Goal: Task Accomplishment & Management: Manage account settings

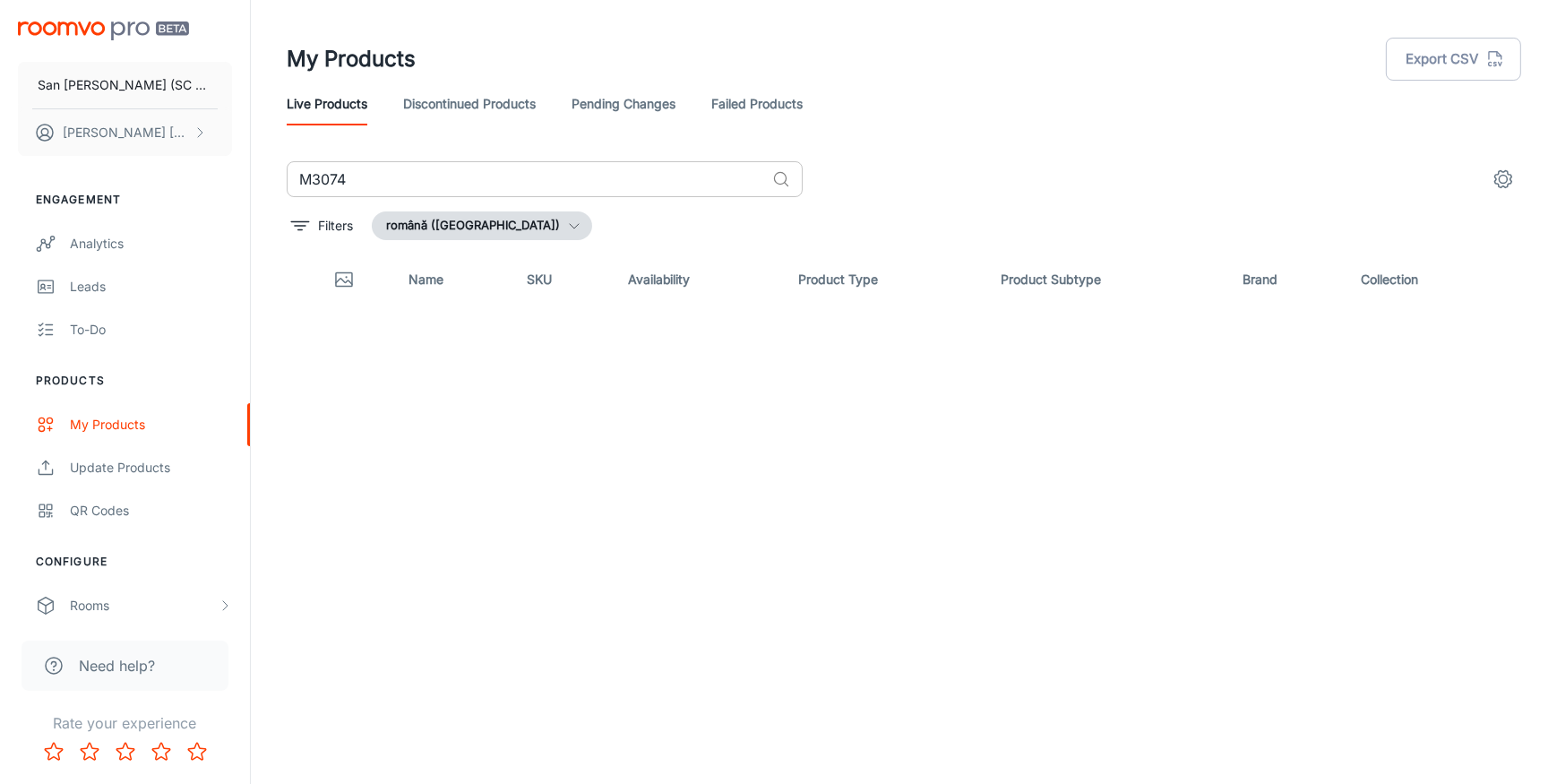
click at [356, 185] on input "M3074" at bounding box center [525, 179] width 479 height 36
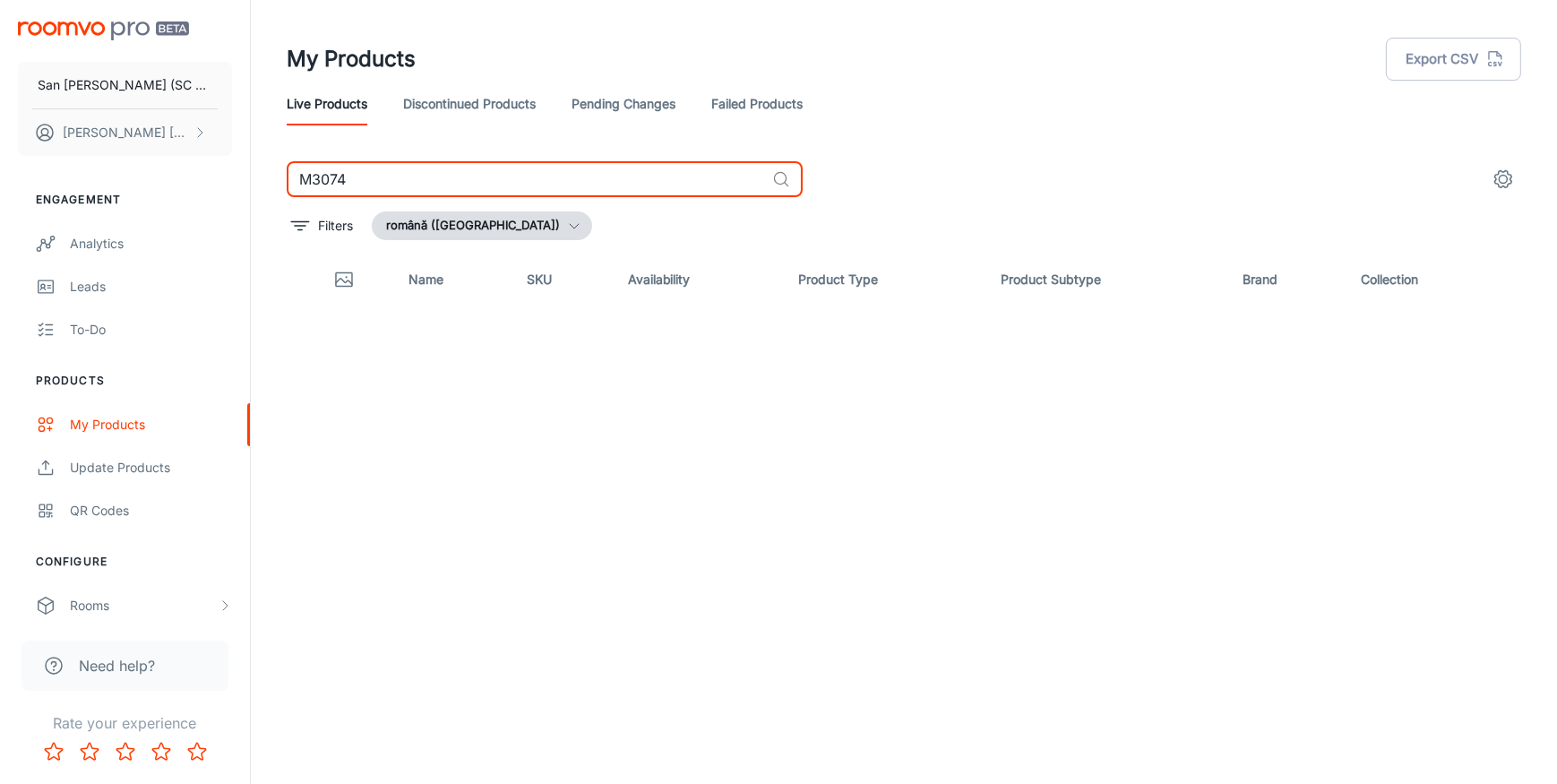
click at [357, 185] on input "M3074" at bounding box center [525, 179] width 479 height 36
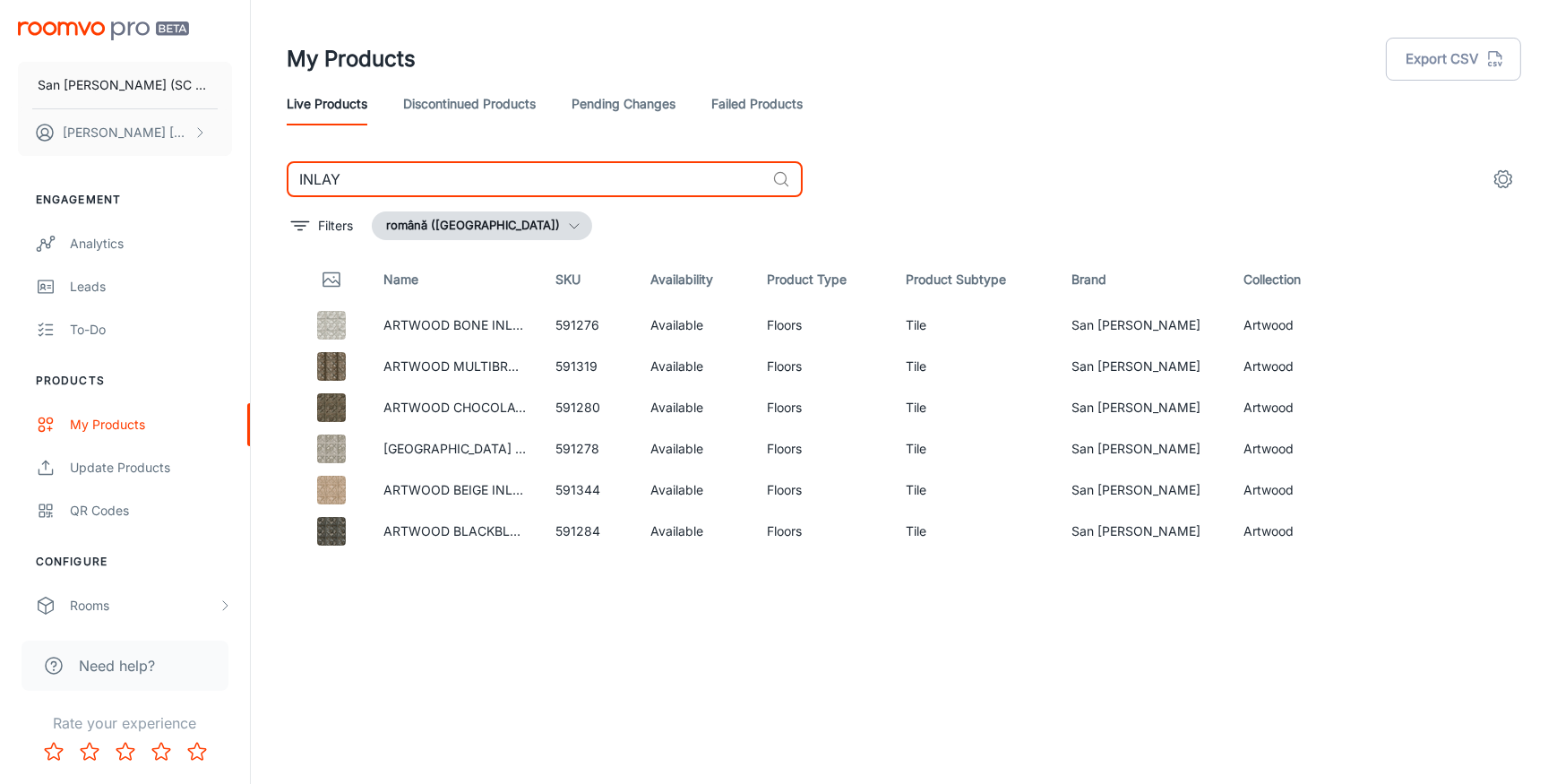
type input "INLAY"
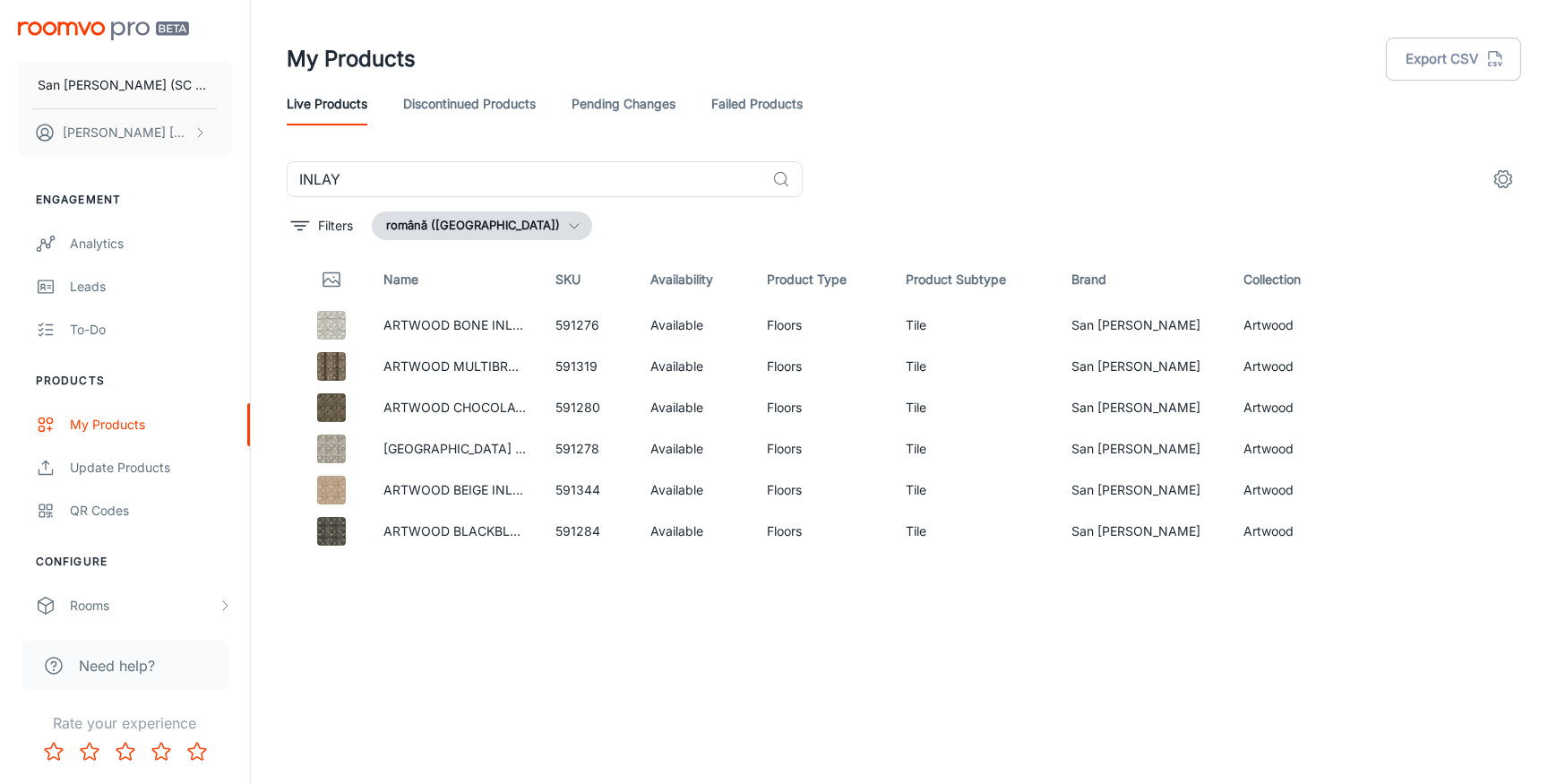
click at [434, 613] on div "Name SKU Availability Product Type Product Subtype Brand Collection ARTWOOD BON…" at bounding box center [903, 476] width 1234 height 443
click at [448, 323] on link "ARTWOOD BONE INLAY NATURAL 60X60" at bounding box center [510, 324] width 253 height 15
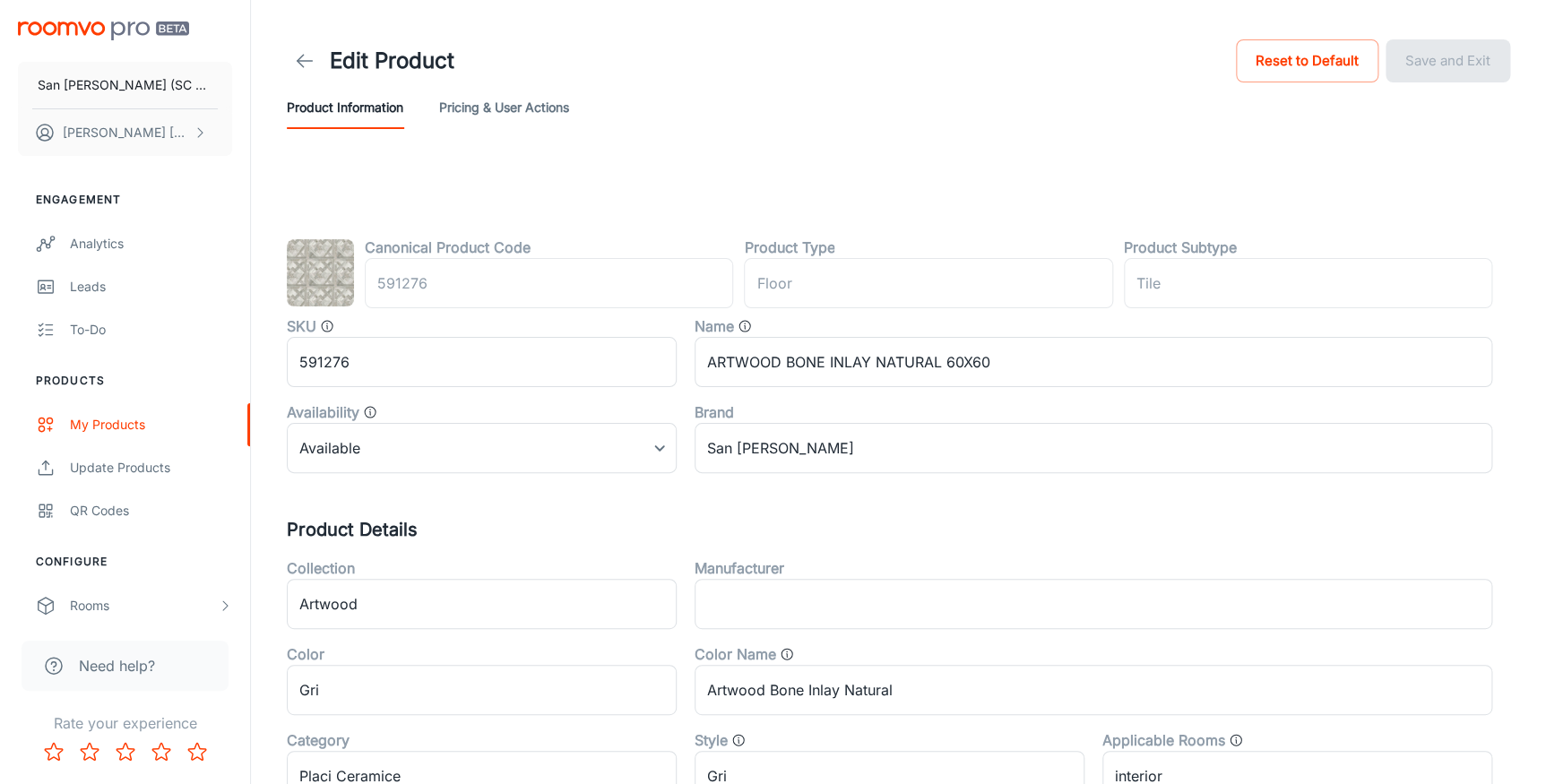
type input "podea"
type input "Gresie"
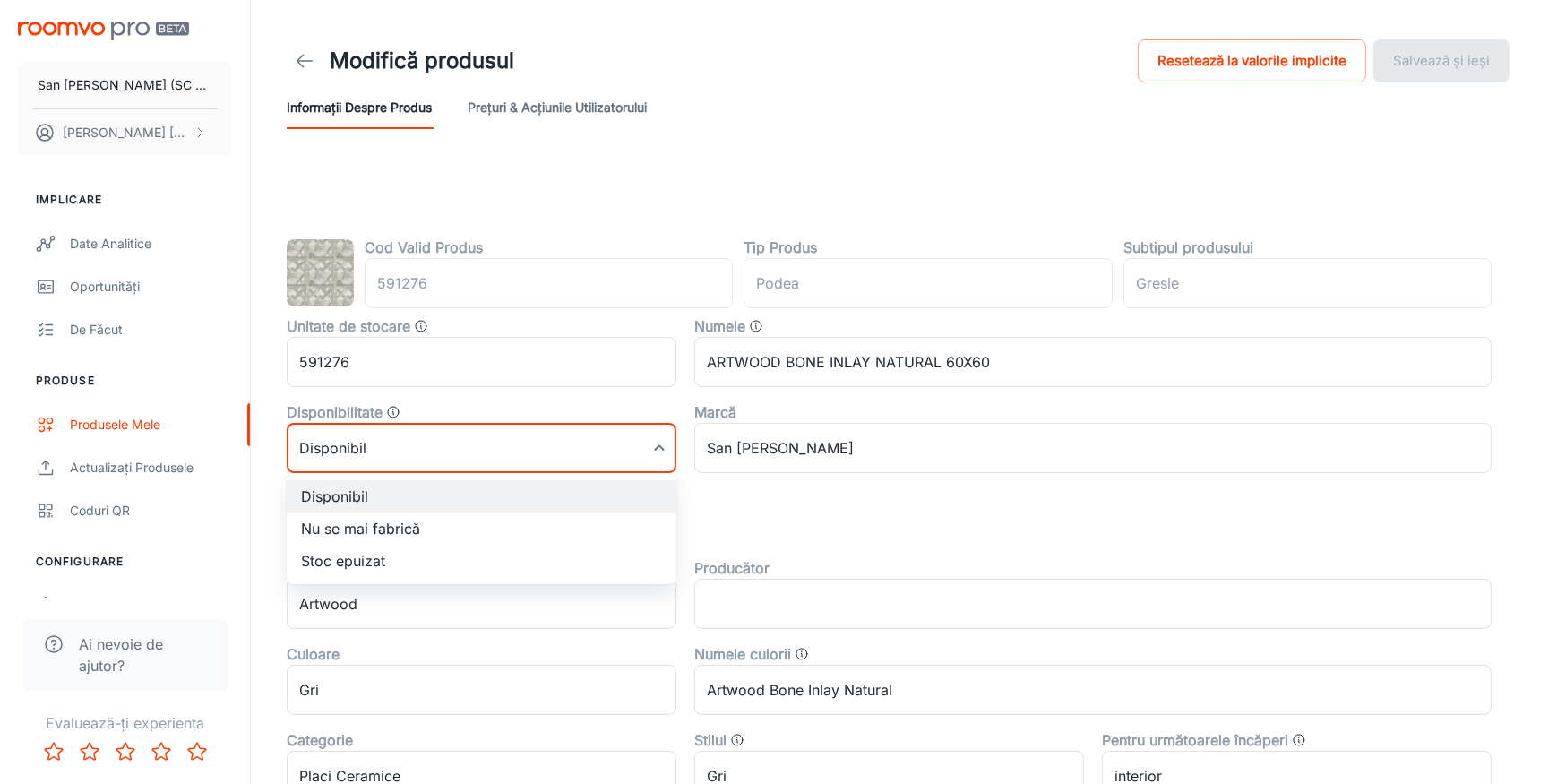
click at [555, 455] on body "San [PERSON_NAME] (SC San Marco Design SRL) [PERSON_NAME] Implicare Date analit…" at bounding box center [778, 392] width 1557 height 784
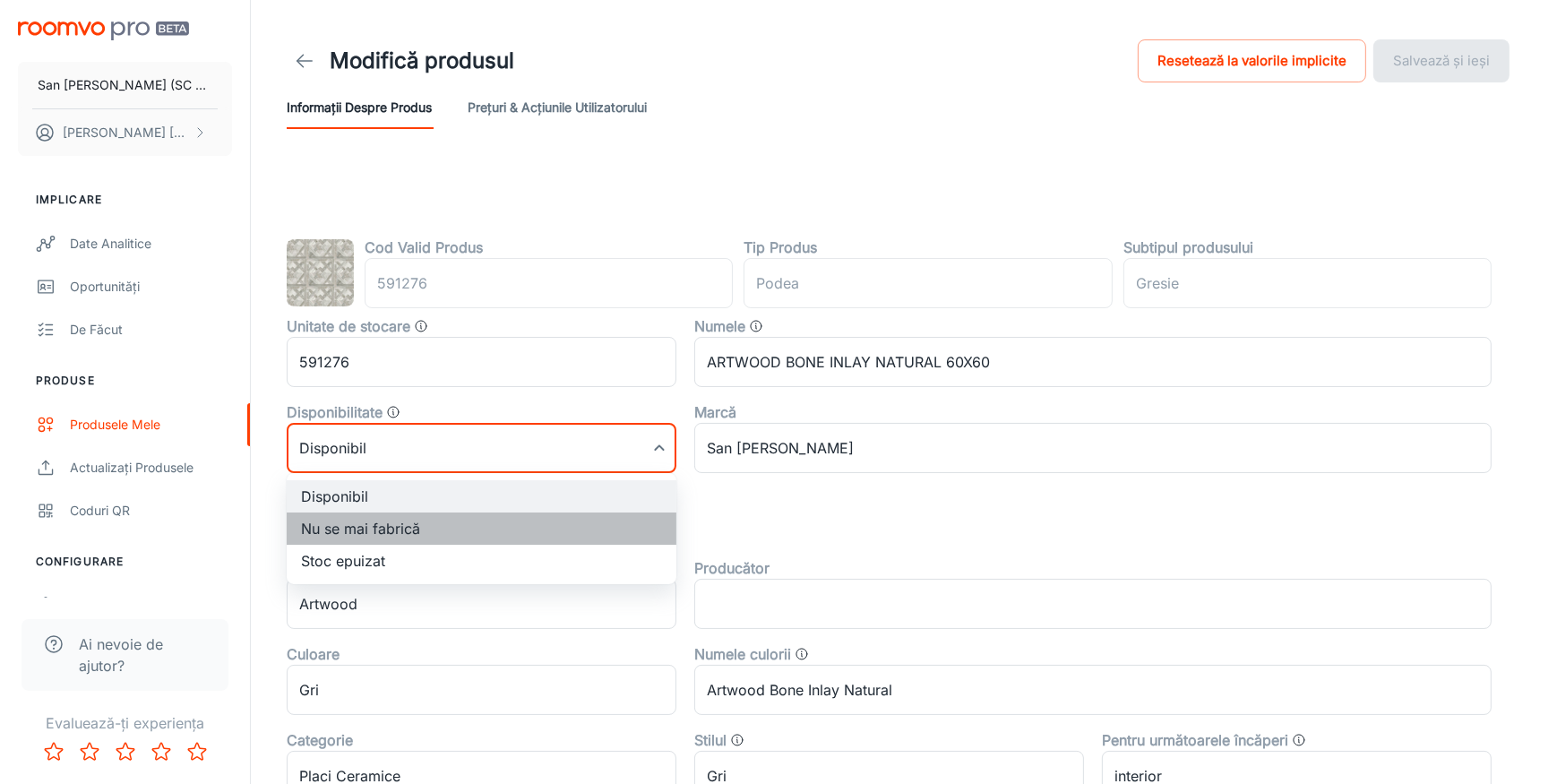
click at [341, 527] on li "Nu se mai fabrică" at bounding box center [482, 528] width 390 height 32
type input "1"
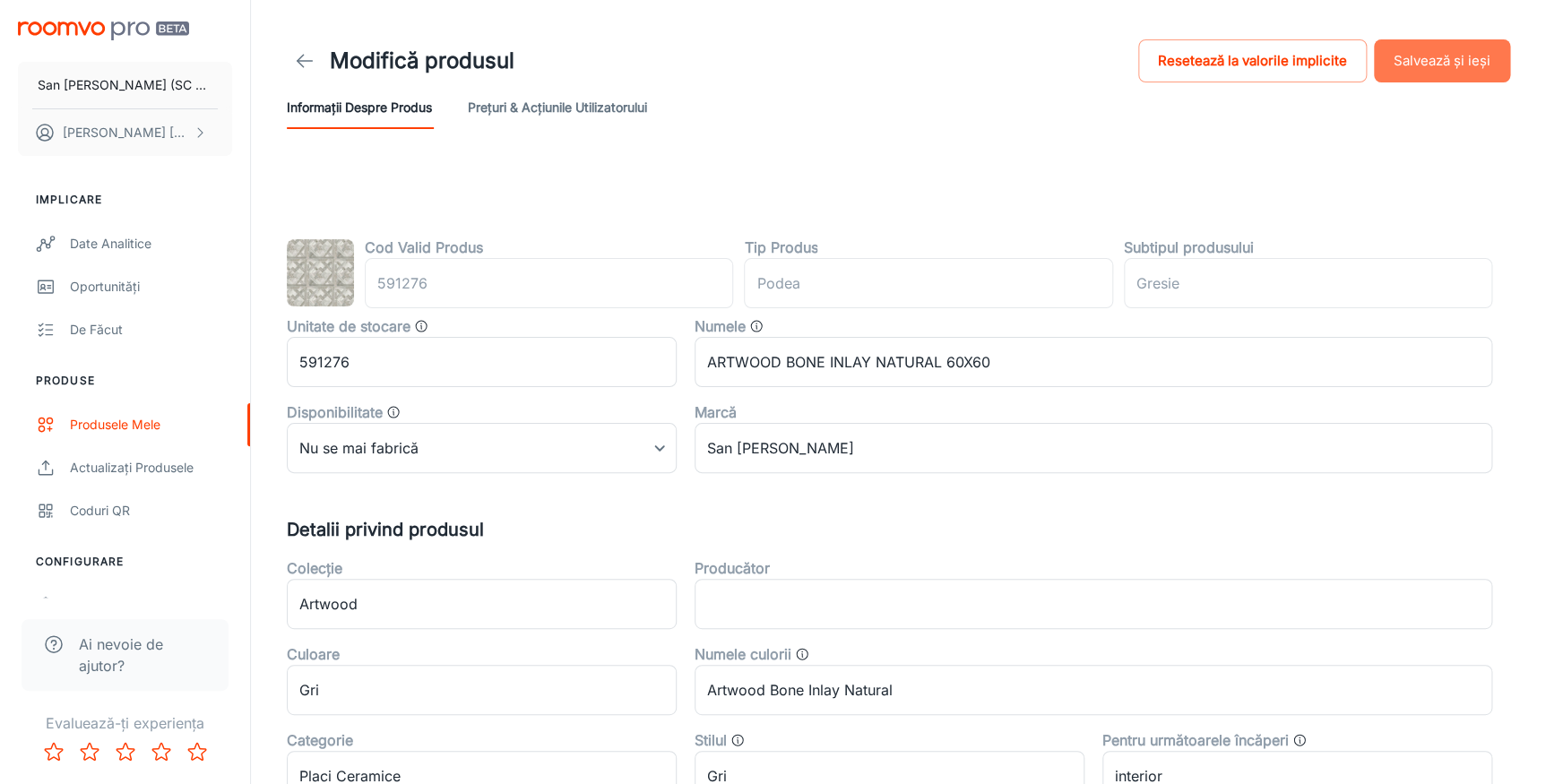
click at [1431, 63] on button "Salvează și ieși" at bounding box center [1441, 60] width 136 height 43
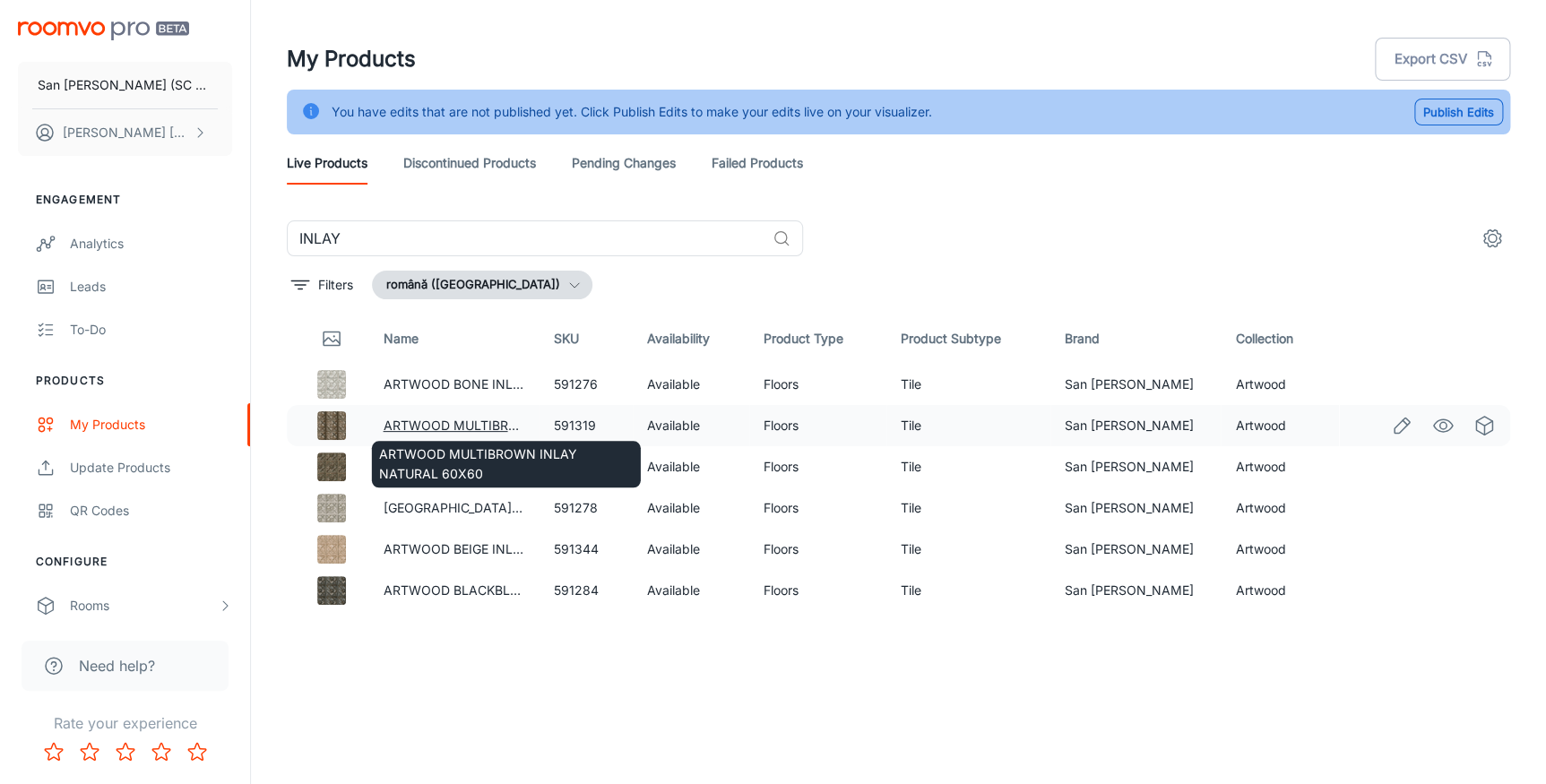
click at [412, 420] on link "ARTWOOD MULTIBROWN INLAY NATURAL 60X60" at bounding box center [535, 425] width 306 height 15
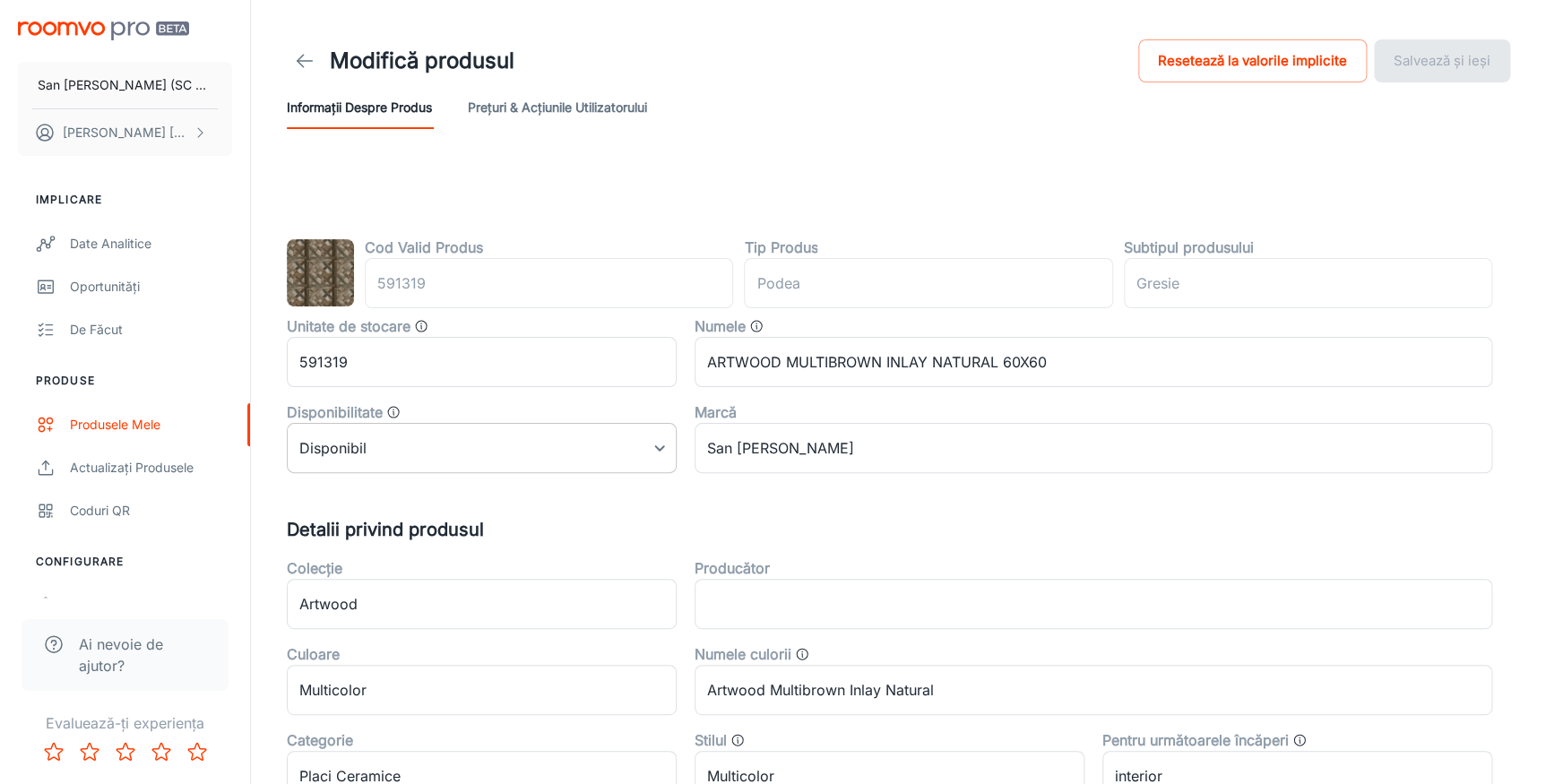
click at [442, 456] on body "San [PERSON_NAME] (SC San Marco Design SRL) [PERSON_NAME] Implicare Date analit…" at bounding box center [773, 392] width 1546 height 784
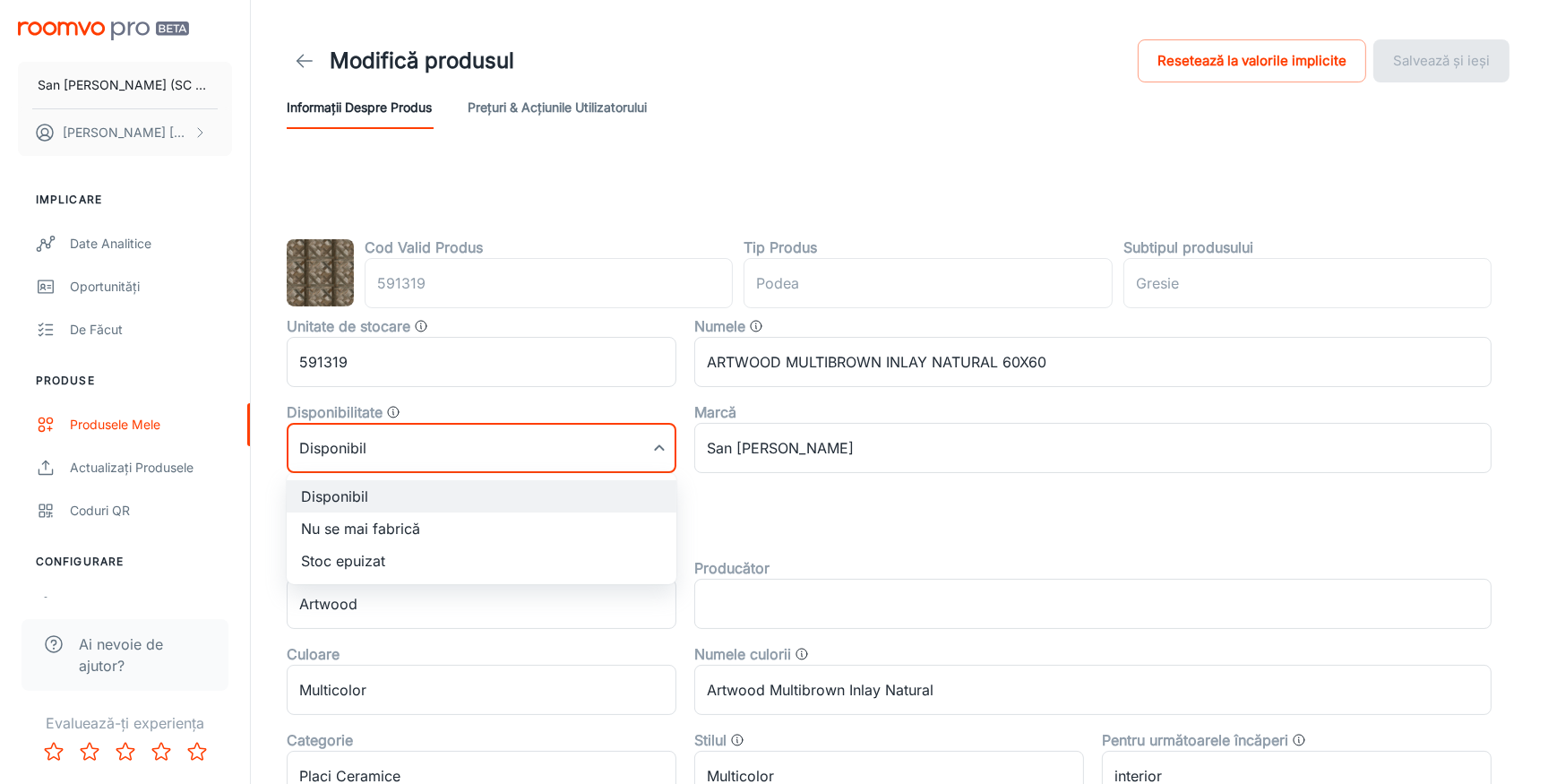
click at [347, 528] on li "Nu se mai fabrică" at bounding box center [482, 528] width 390 height 32
type input "1"
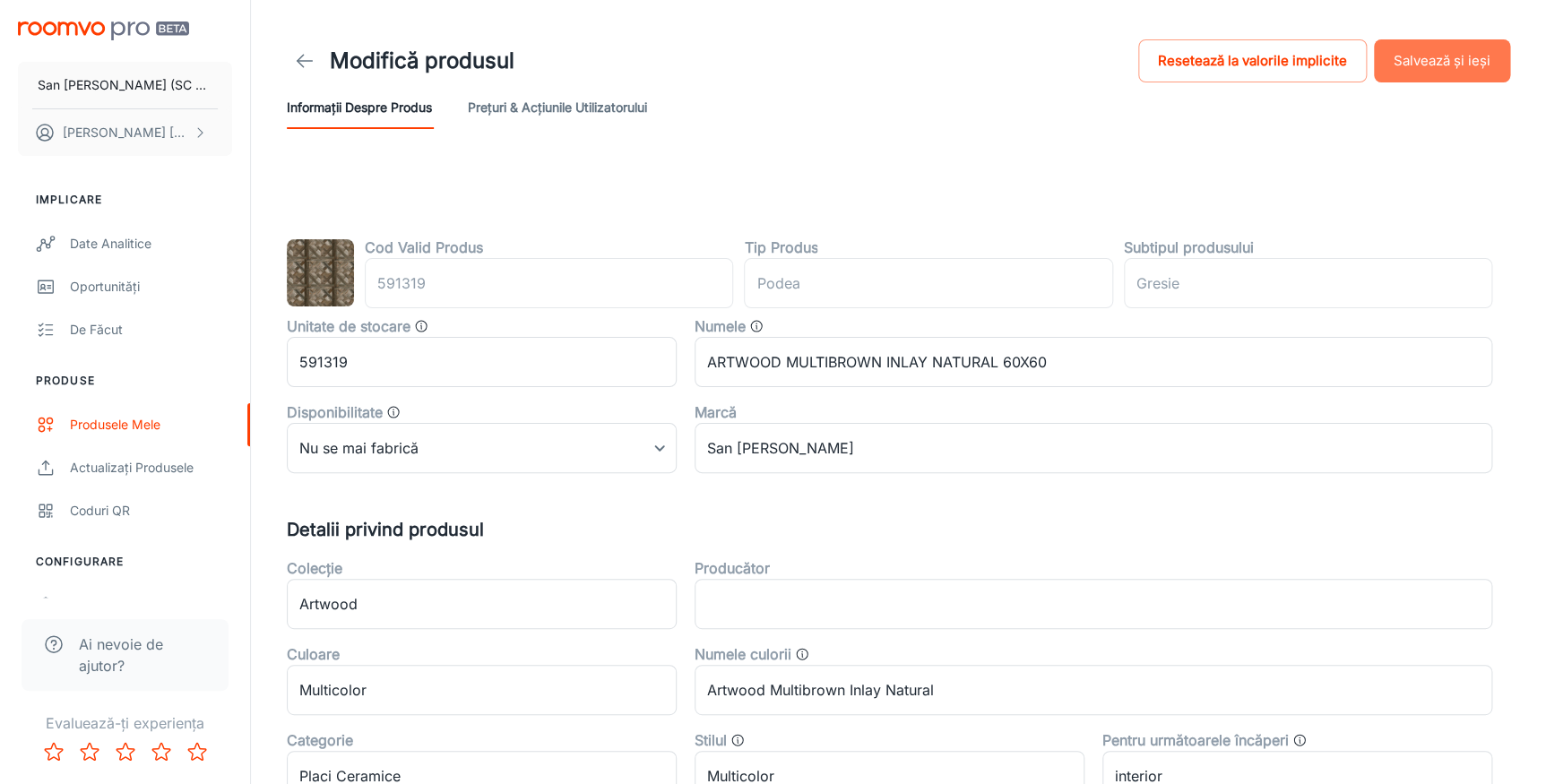
click at [1443, 48] on button "Salvează și ieși" at bounding box center [1441, 60] width 136 height 43
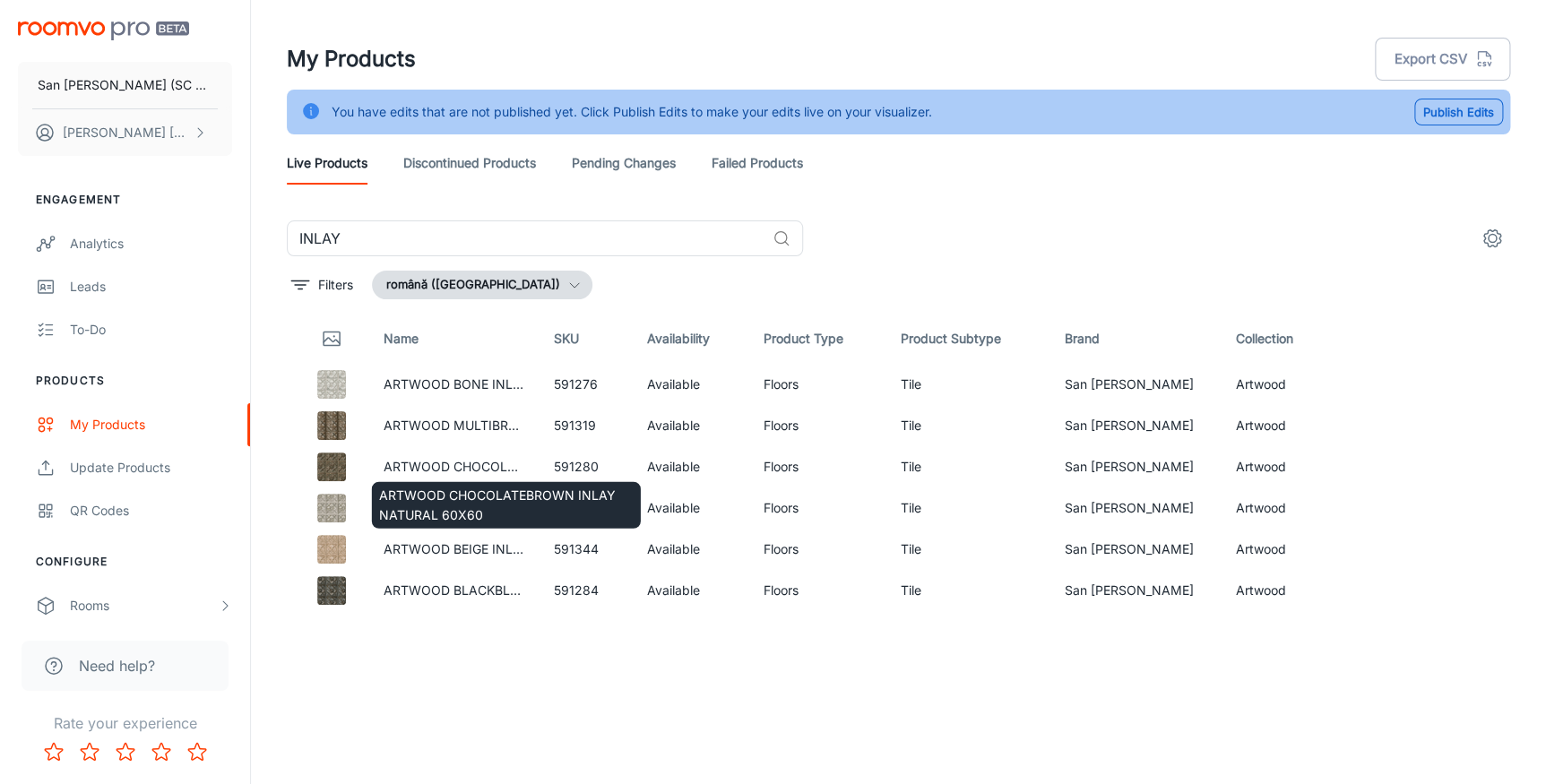
click at [404, 469] on div "ARTWOOD CHOCOLATEBROWN INLAY NATURAL 60X60" at bounding box center [506, 500] width 272 height 61
click at [414, 466] on link "ARTWOOD CHOCOLATEBROWN INLAY NATURAL 60X60" at bounding box center [555, 466] width 345 height 15
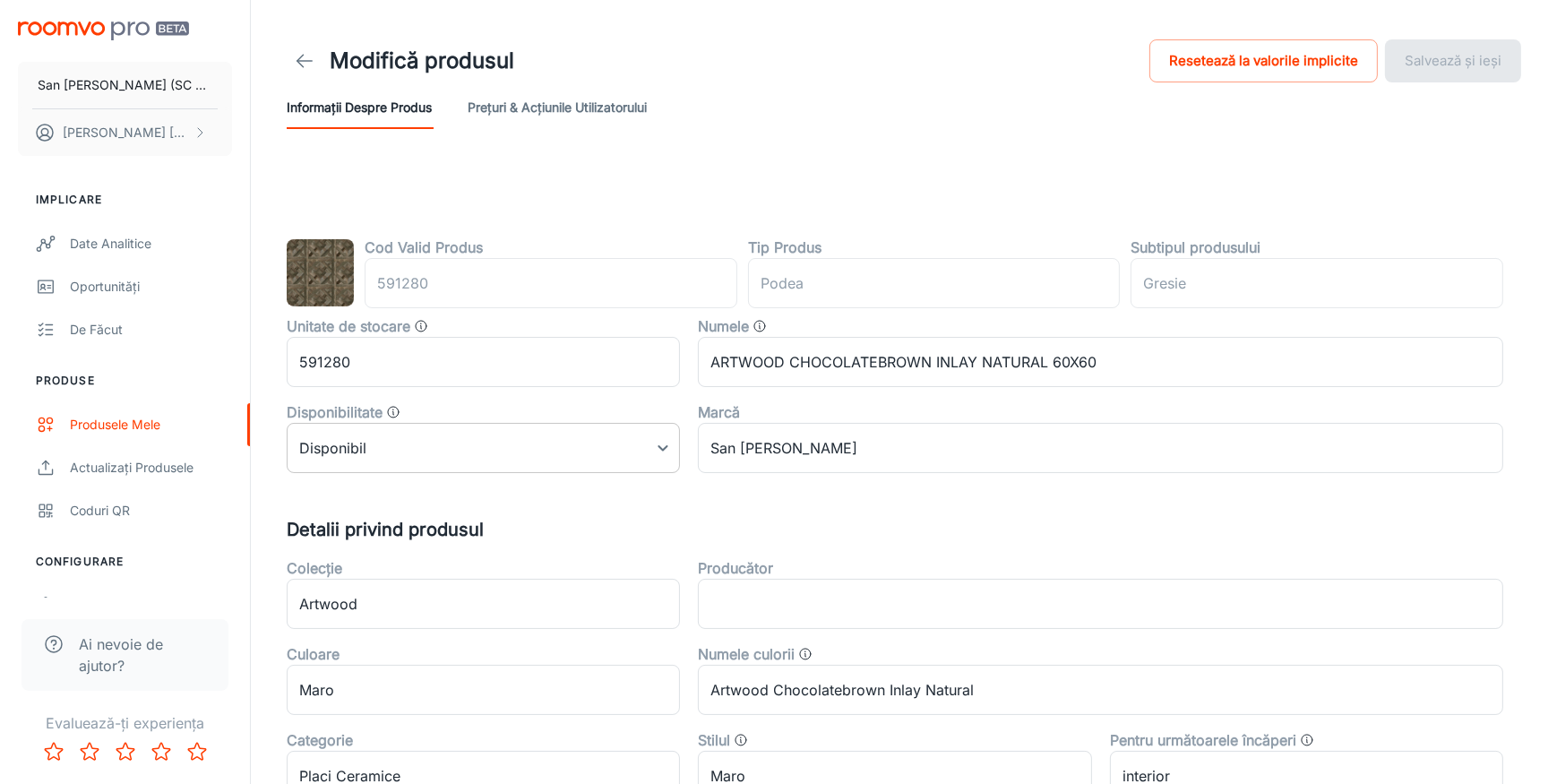
click at [438, 442] on body "San [PERSON_NAME] (SC San Marco Design SRL) [PERSON_NAME] Implicare Date analit…" at bounding box center [778, 392] width 1557 height 784
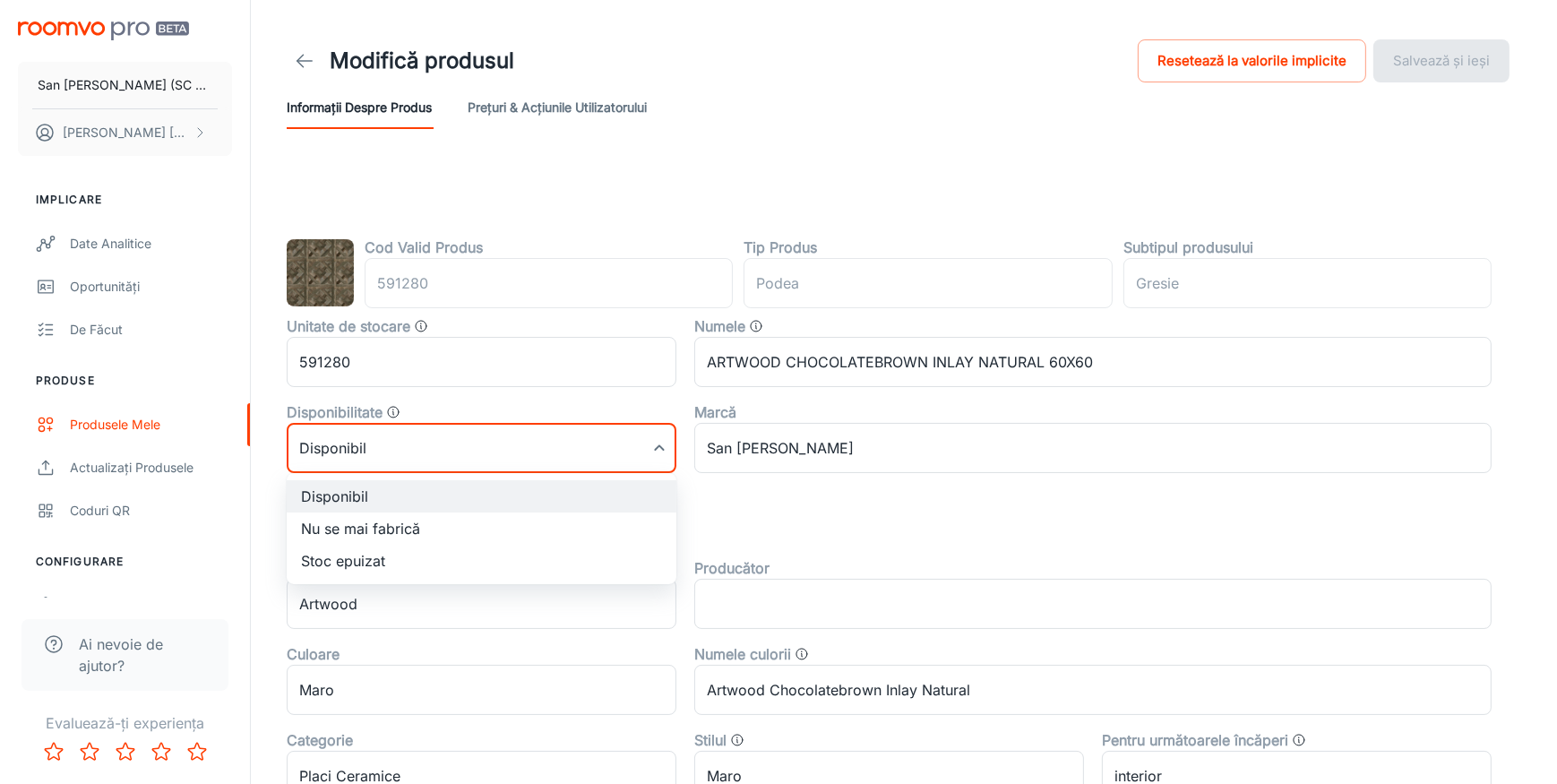
click at [376, 526] on li "Nu se mai fabrică" at bounding box center [482, 528] width 390 height 32
type input "1"
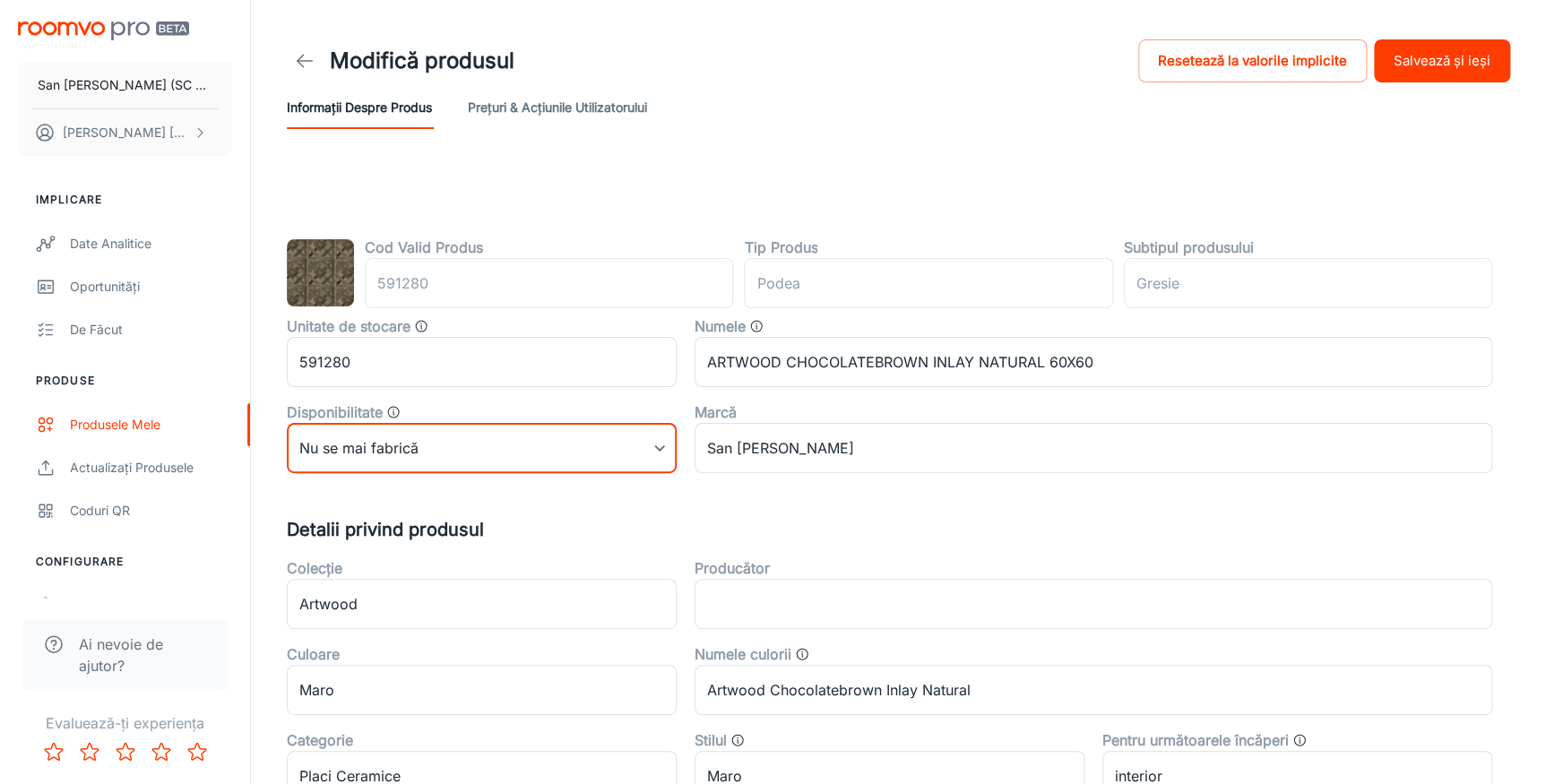
click at [1422, 57] on button "Salvează și ieși" at bounding box center [1441, 60] width 136 height 43
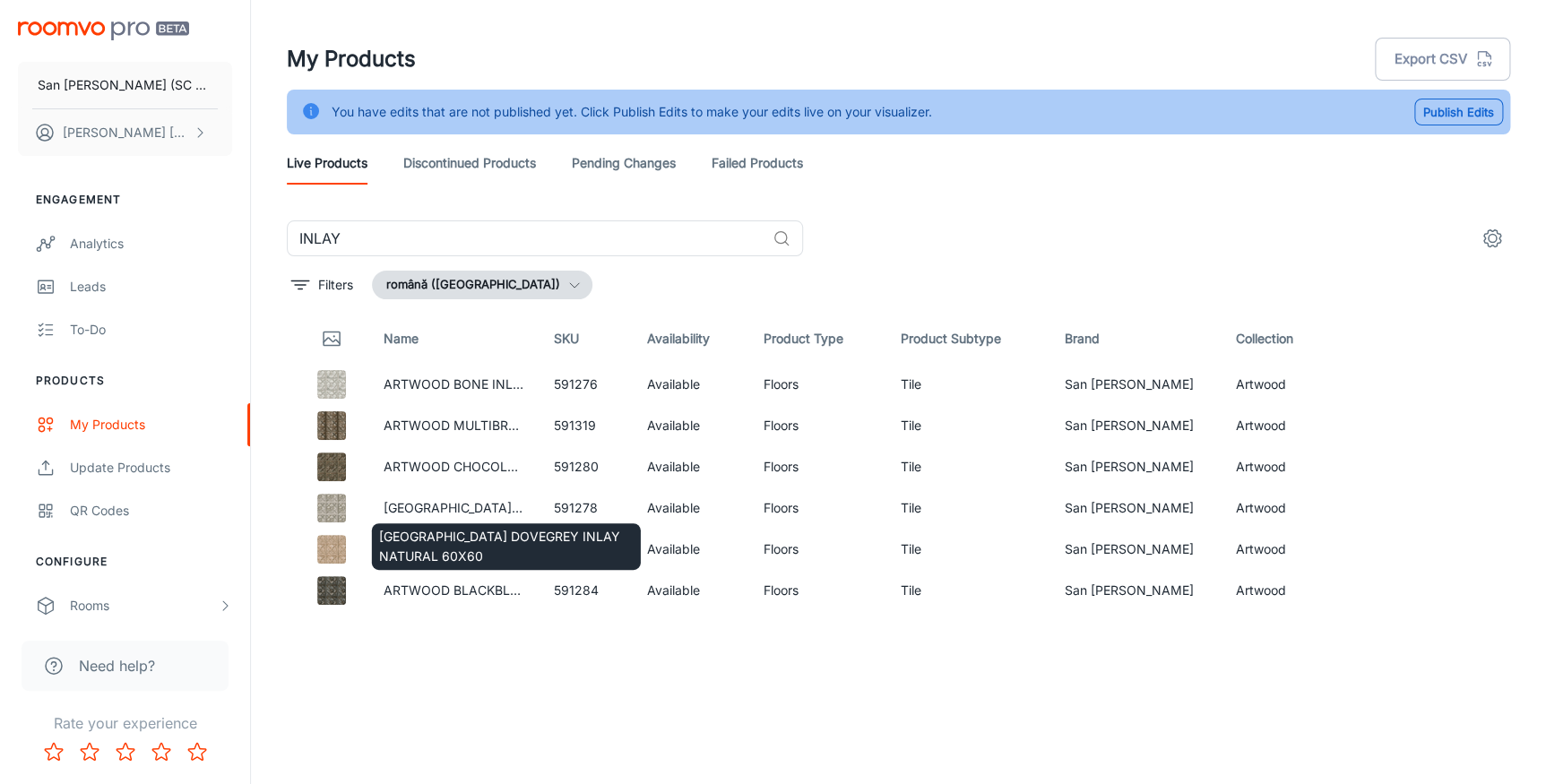
click at [434, 511] on div "[GEOGRAPHIC_DATA] DOVEGREY INLAY NATURAL 60X60" at bounding box center [506, 541] width 272 height 61
click at [433, 507] on link "[GEOGRAPHIC_DATA] DOVEGREY INLAY NATURAL 60X60" at bounding box center [557, 507] width 348 height 15
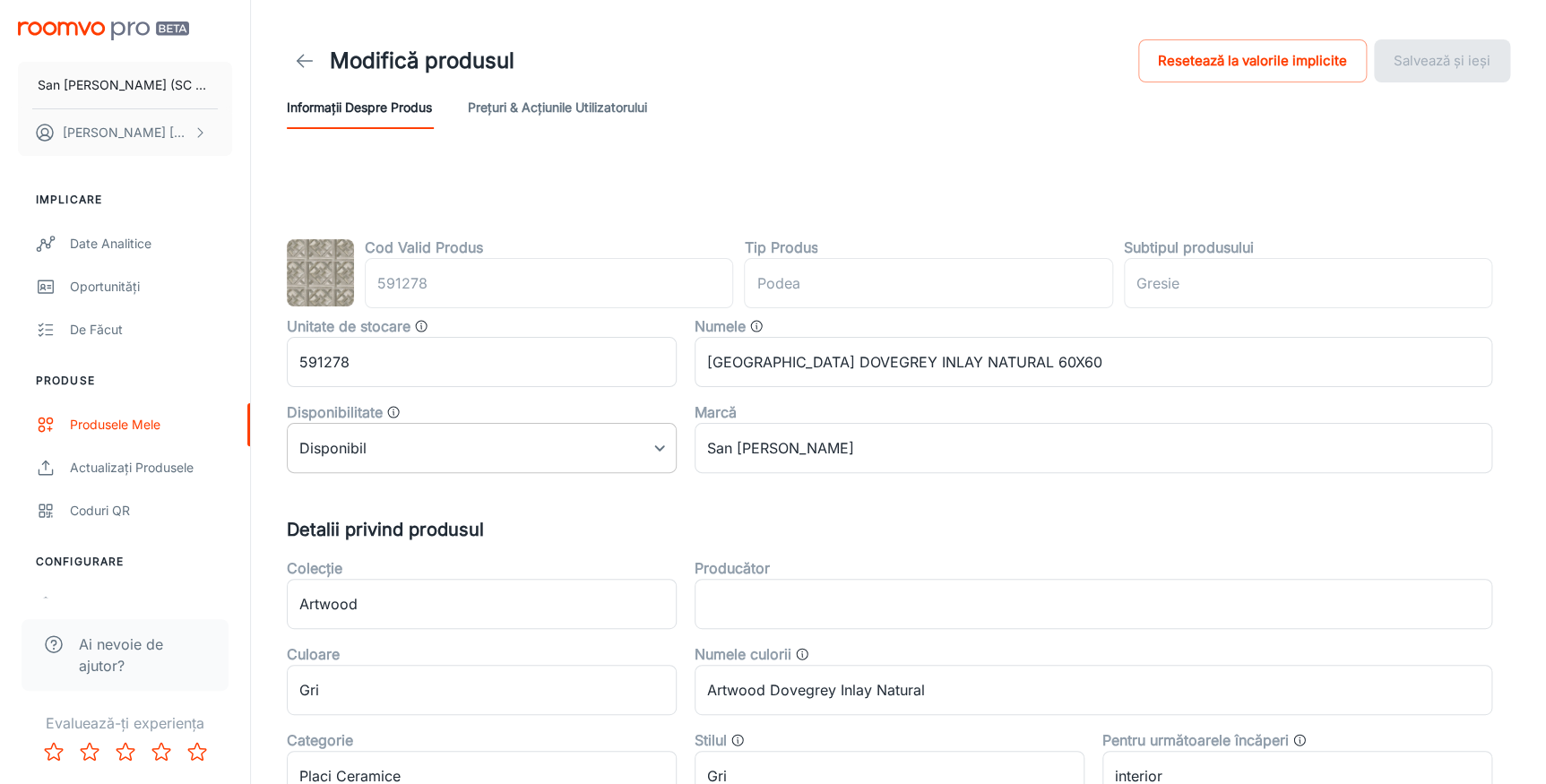
click at [385, 455] on body "San [PERSON_NAME] (SC San Marco Design SRL) [PERSON_NAME] Implicare Date analit…" at bounding box center [773, 392] width 1546 height 784
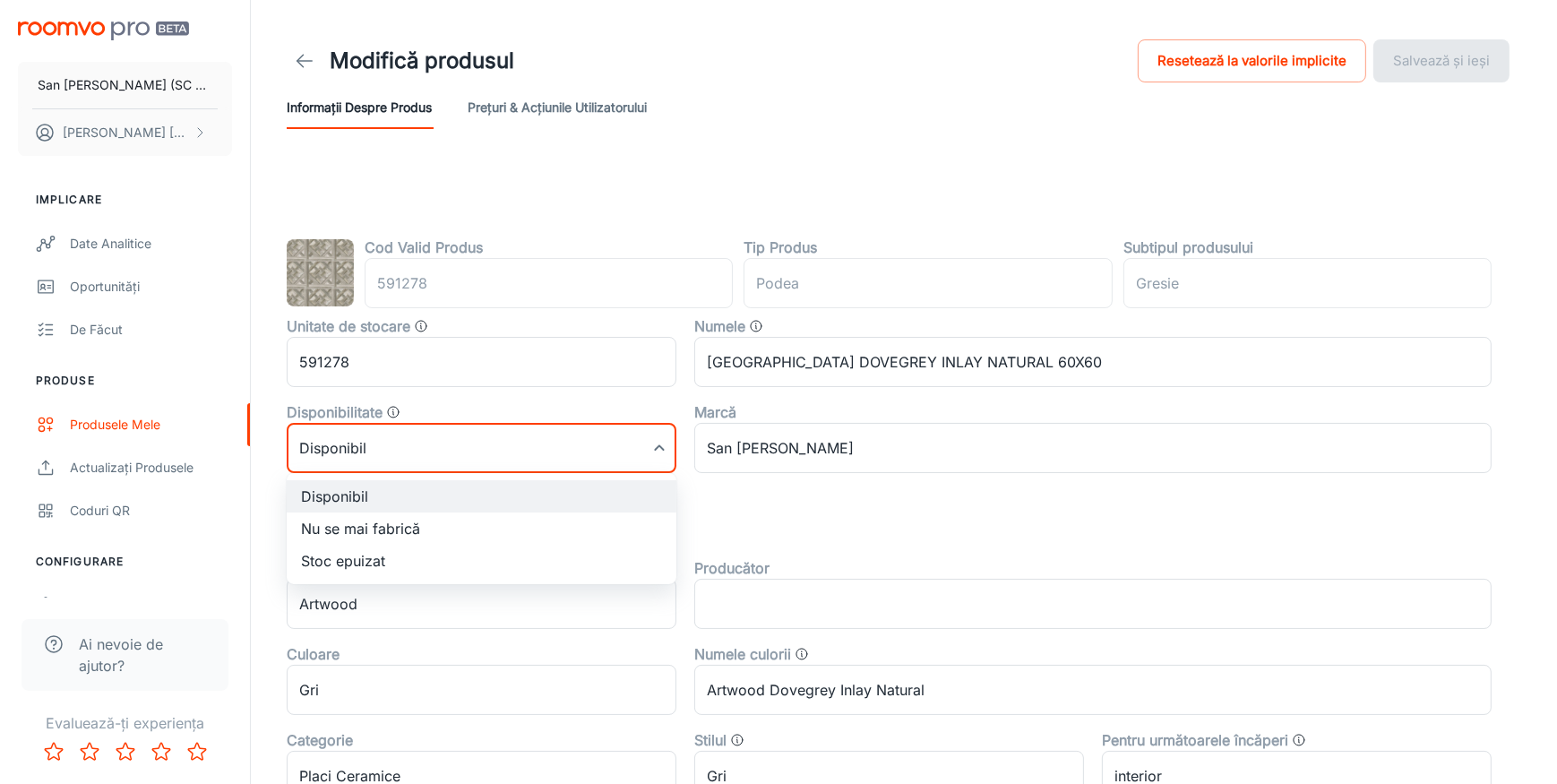
click at [349, 531] on li "Nu se mai fabrică" at bounding box center [482, 528] width 390 height 32
type input "1"
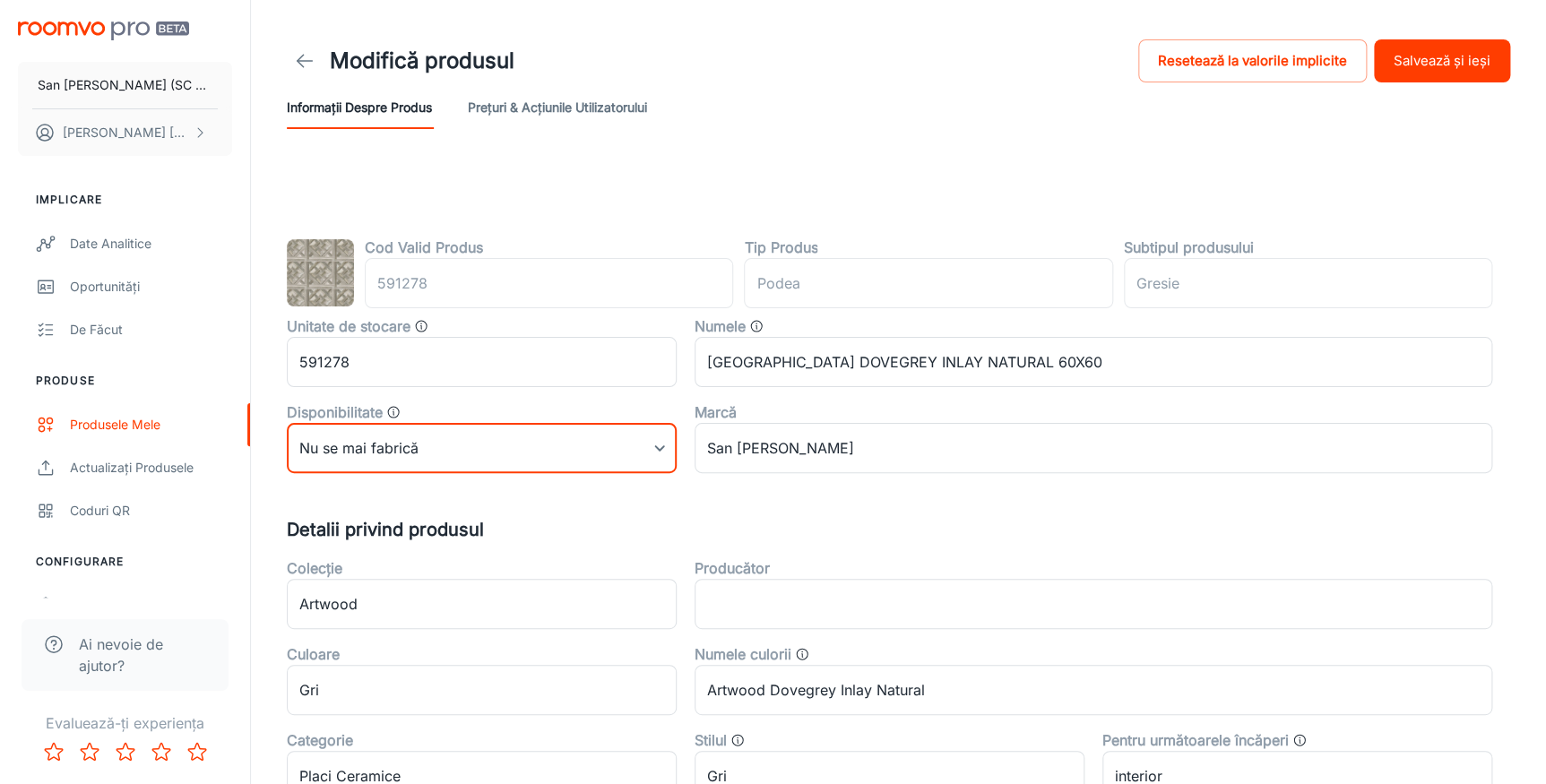
click at [1409, 61] on button "Salvează și ieși" at bounding box center [1441, 60] width 136 height 43
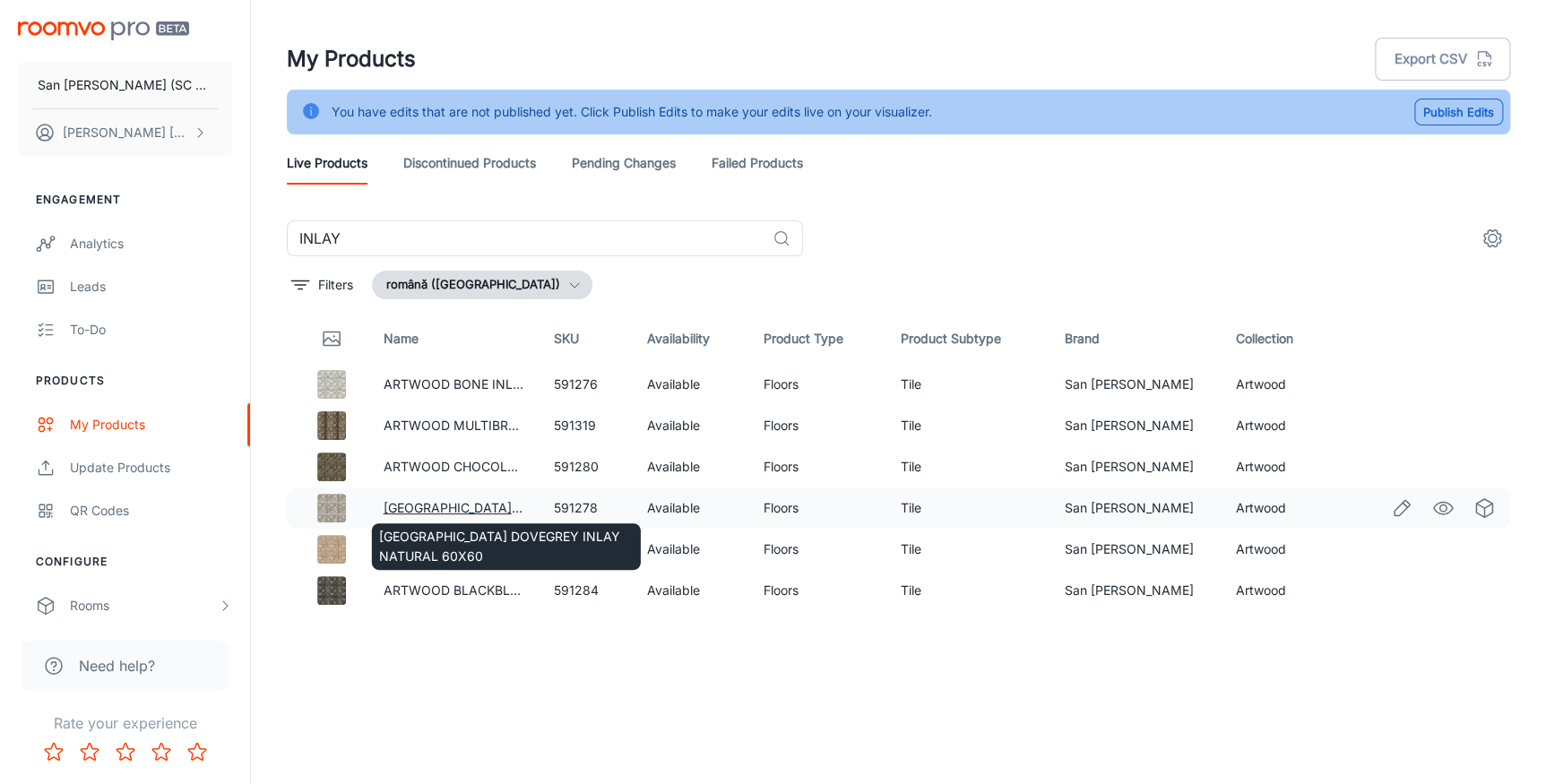
click at [458, 503] on link "[GEOGRAPHIC_DATA] DOVEGREY INLAY NATURAL 60X60" at bounding box center [557, 507] width 348 height 15
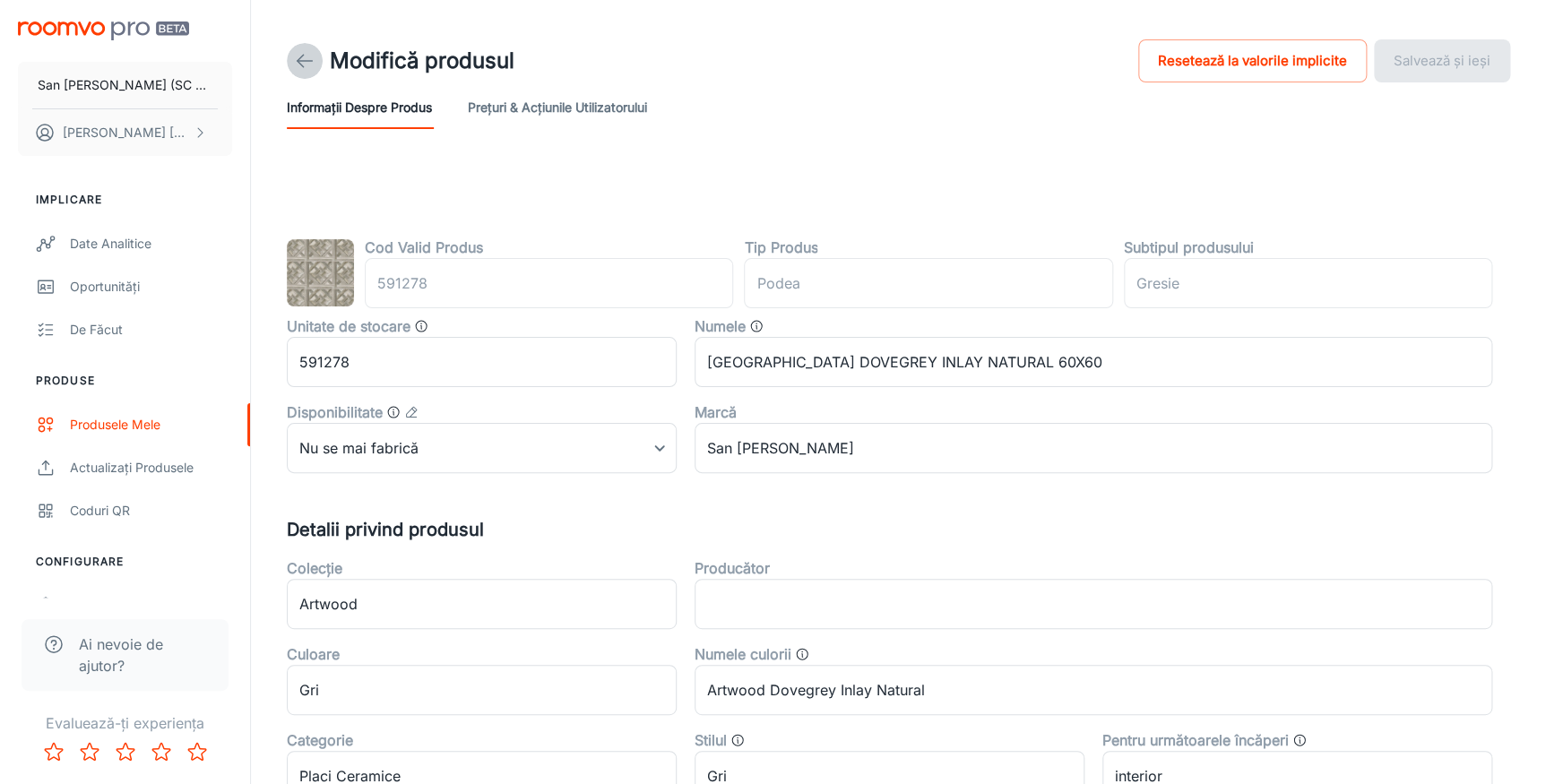
click at [301, 63] on icon at bounding box center [305, 61] width 22 height 22
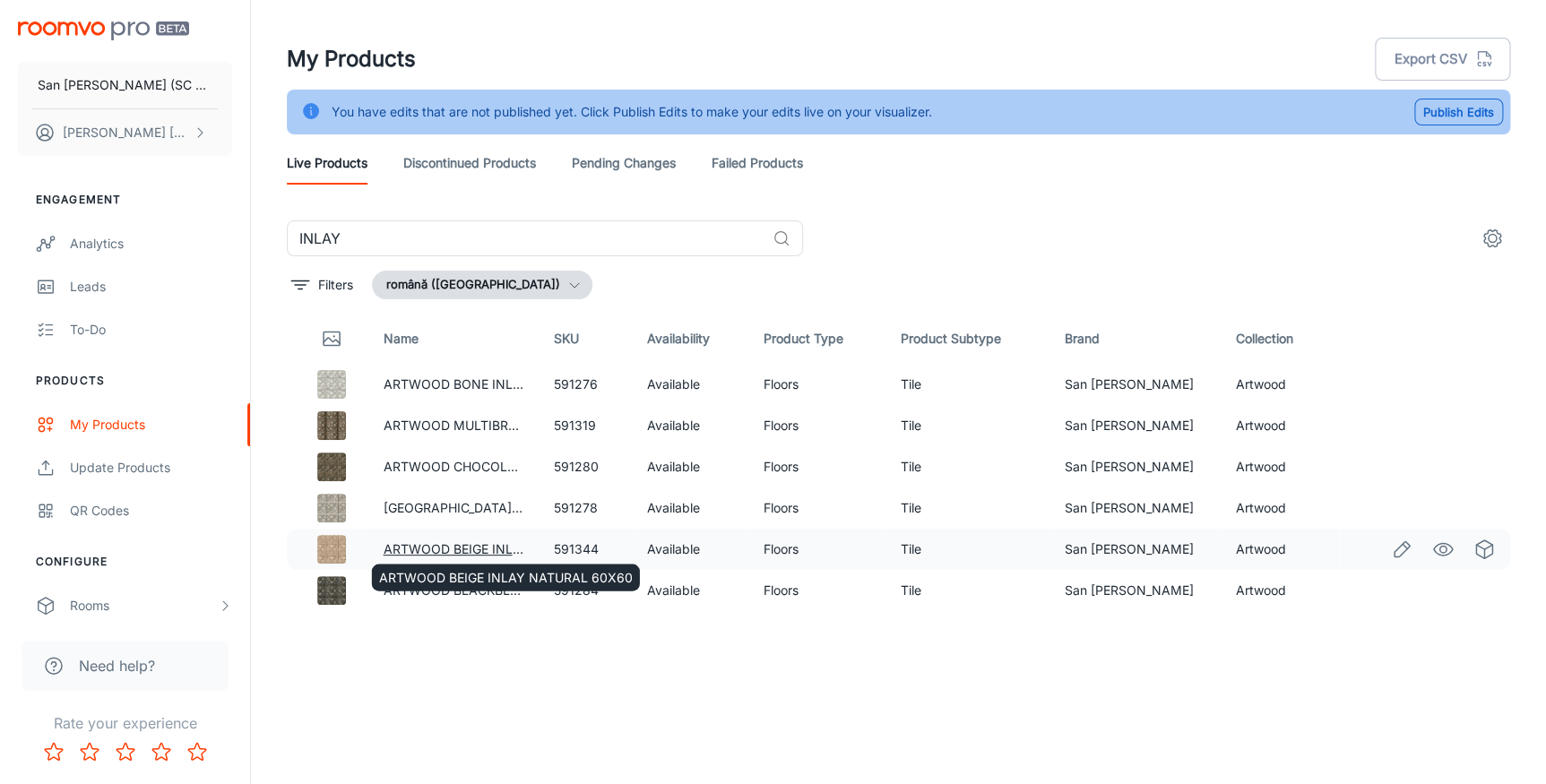
click at [475, 546] on link "ARTWOOD BEIGE INLAY NATURAL 60X60" at bounding box center [509, 549] width 253 height 15
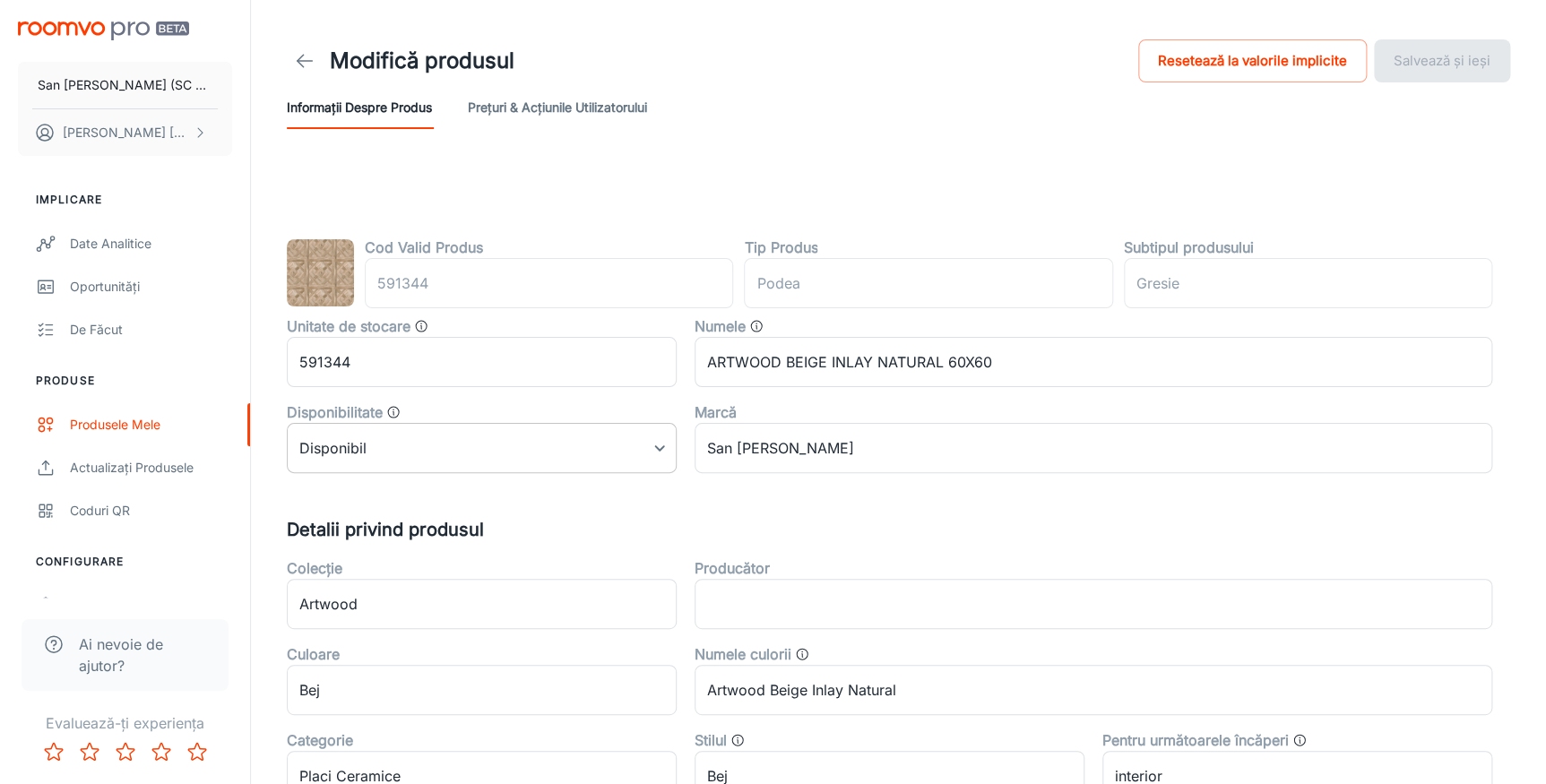
click at [367, 438] on body "San [PERSON_NAME] (SC San Marco Design SRL) [PERSON_NAME] Implicare Date analit…" at bounding box center [773, 392] width 1546 height 784
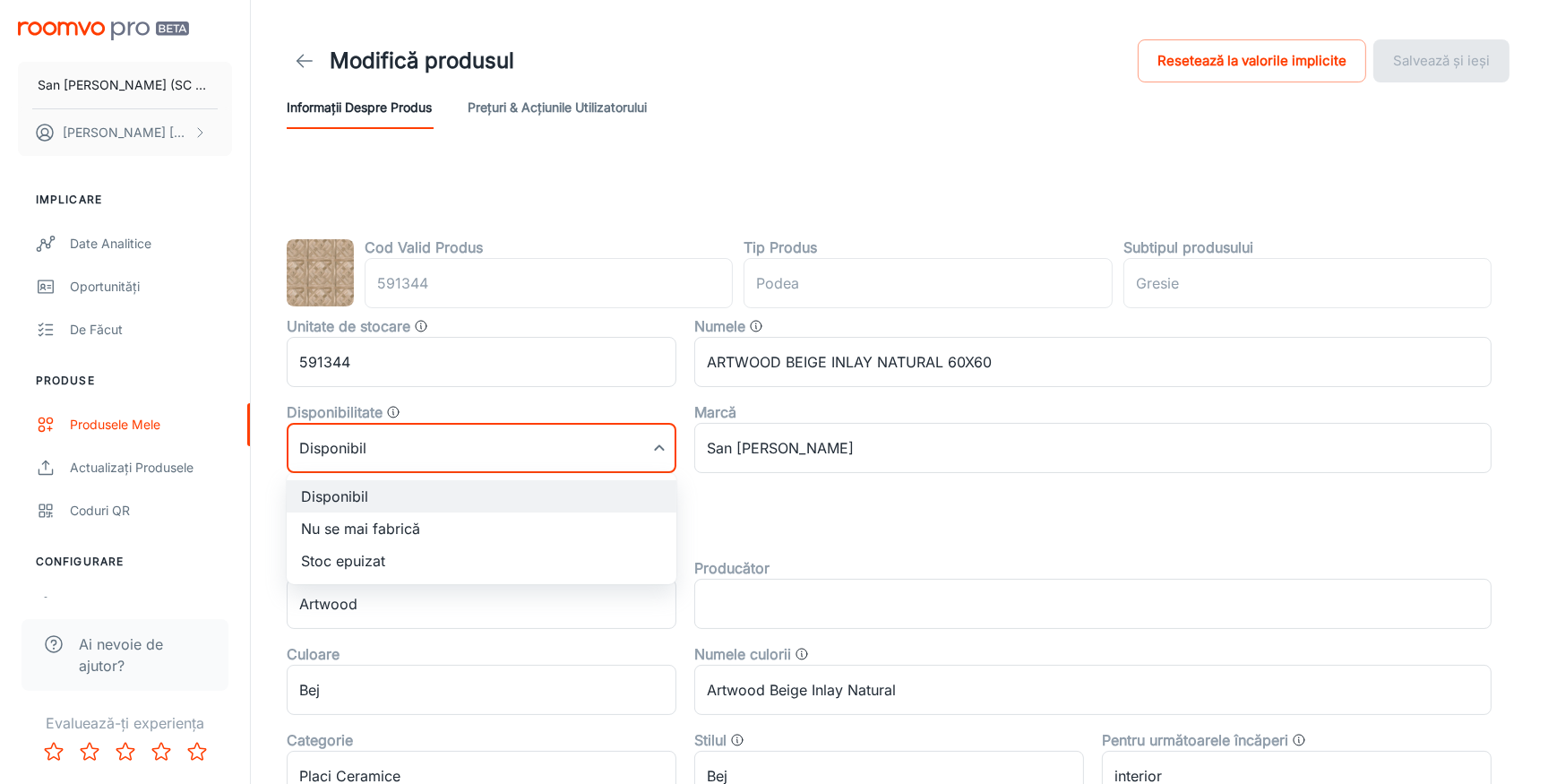
click at [359, 529] on li "Nu se mai fabrică" at bounding box center [482, 528] width 390 height 32
type input "1"
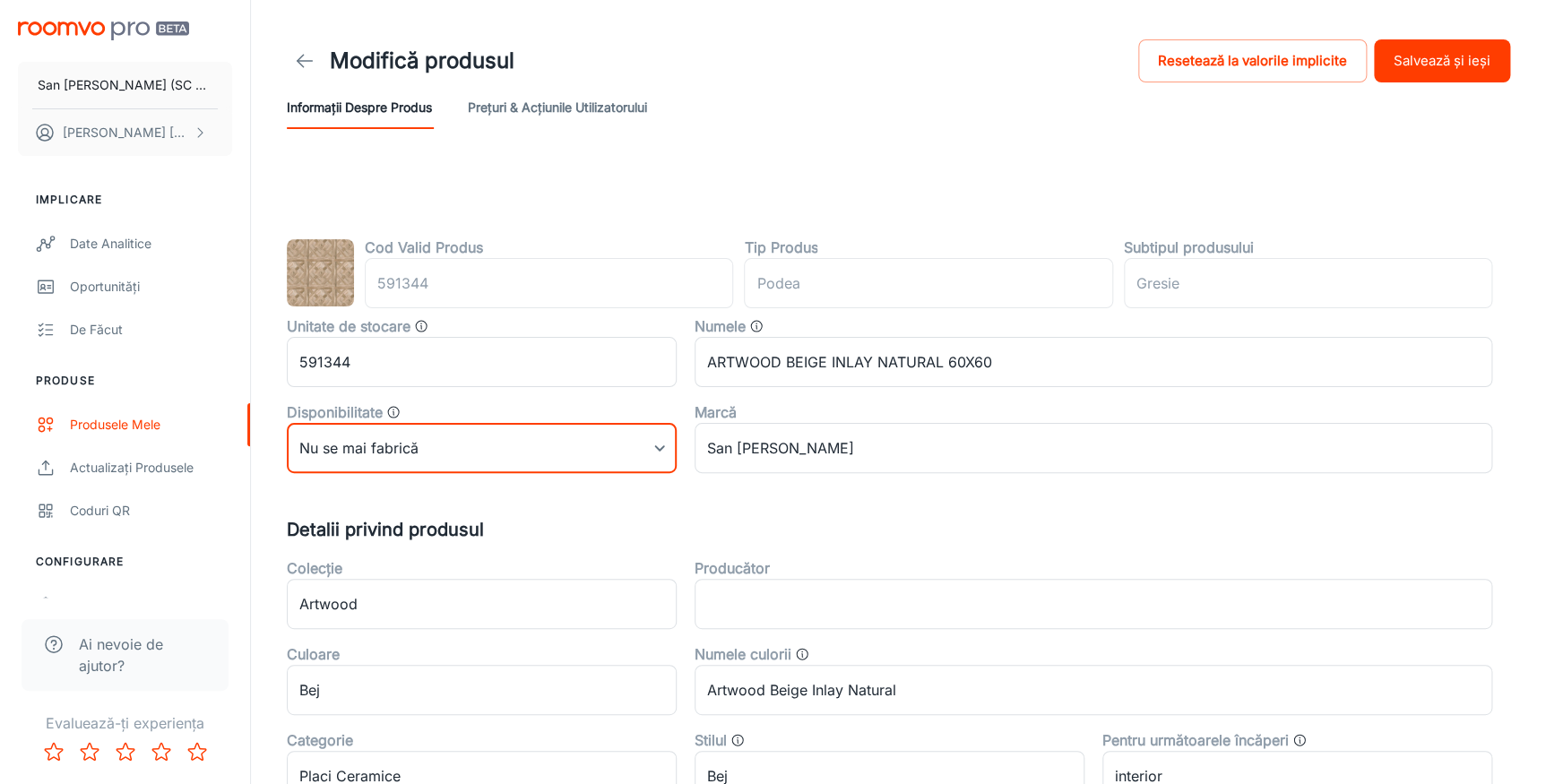
click at [1419, 56] on button "Salvează și ieși" at bounding box center [1441, 60] width 136 height 43
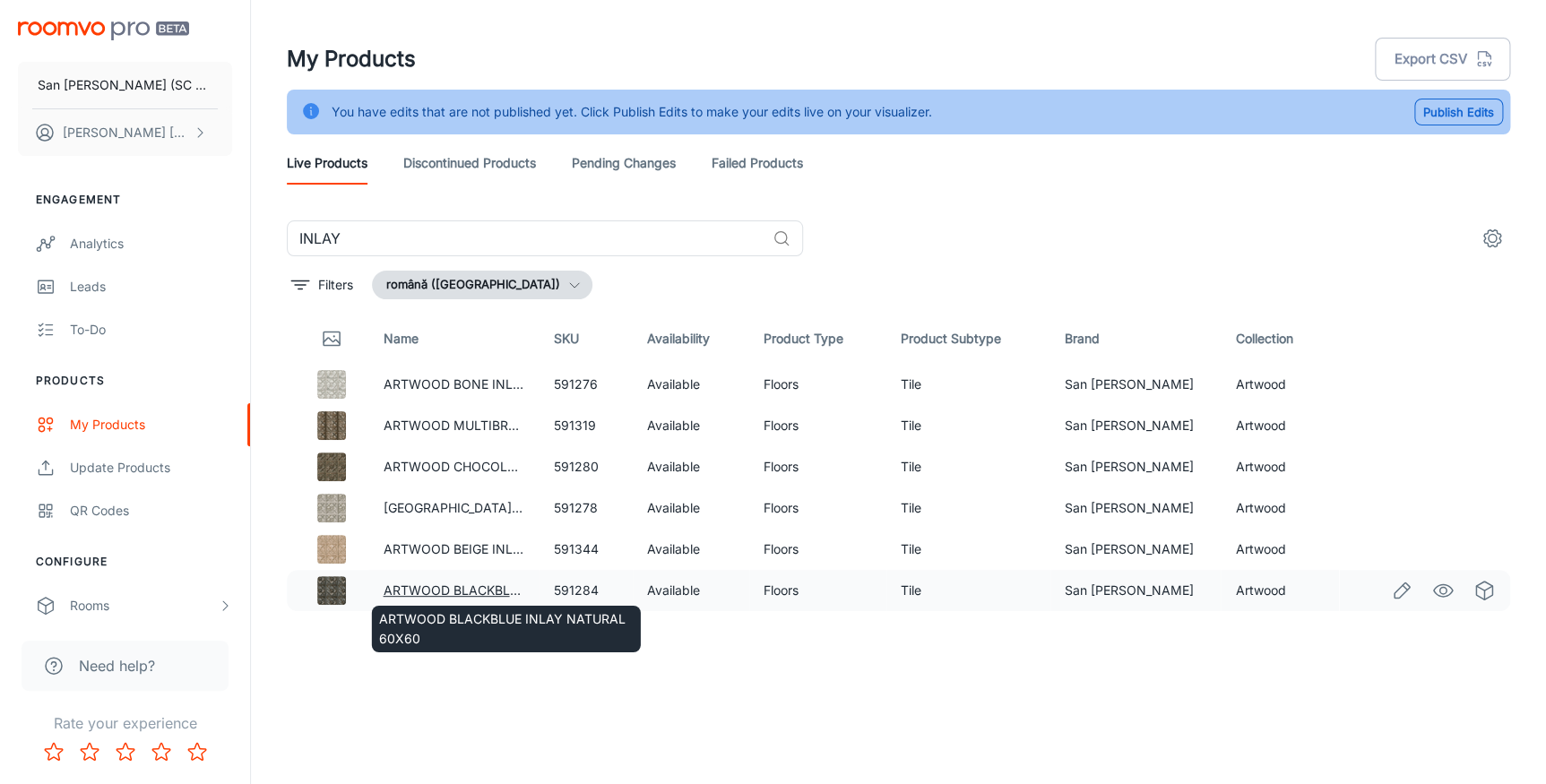
click at [430, 589] on link "ARTWOOD BLACKBLUE INLAY NATURAL 60X60" at bounding box center [528, 590] width 291 height 15
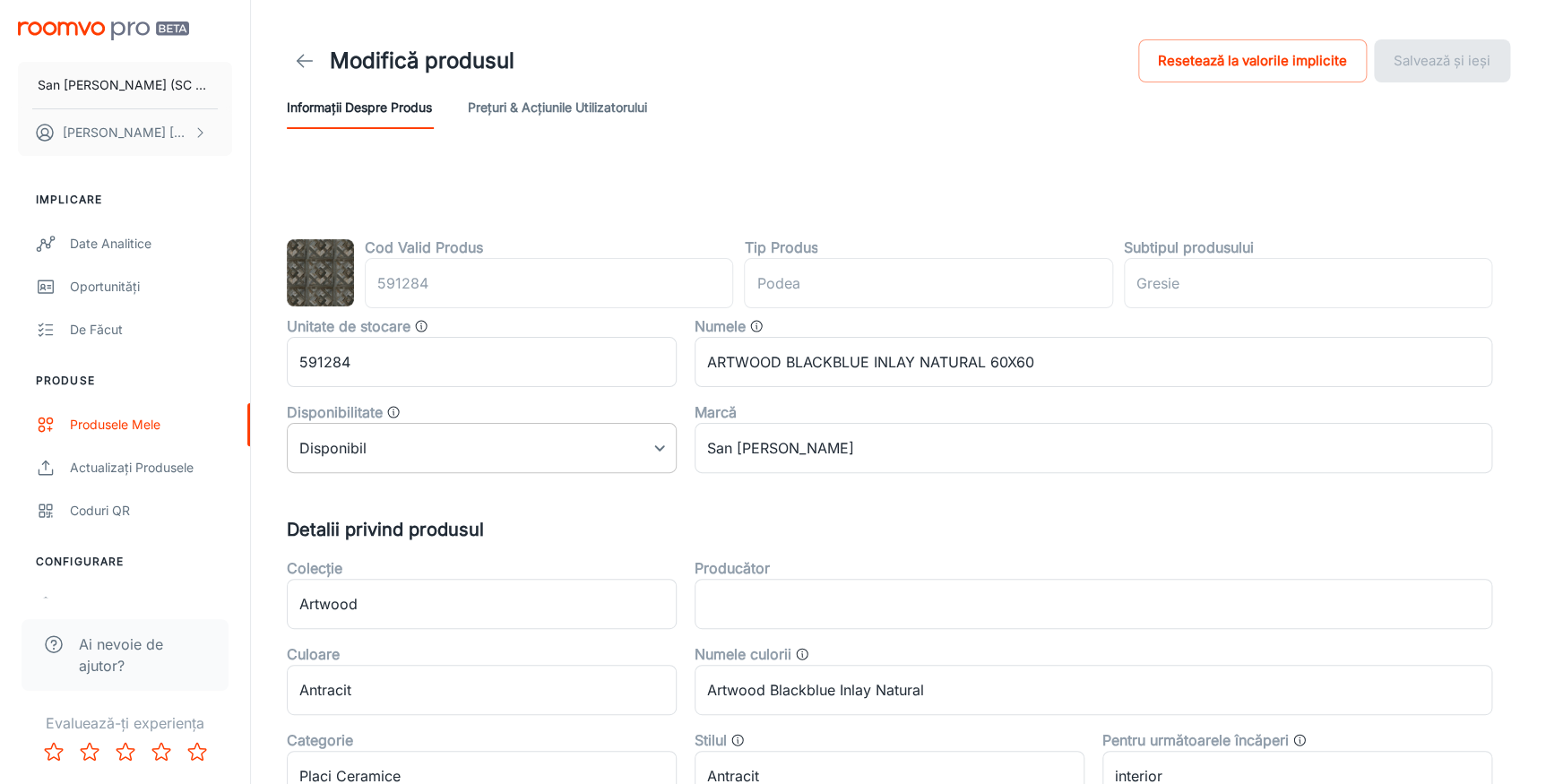
click at [437, 455] on body "San [PERSON_NAME] (SC San Marco Design SRL) [PERSON_NAME] Implicare Date analit…" at bounding box center [773, 392] width 1546 height 784
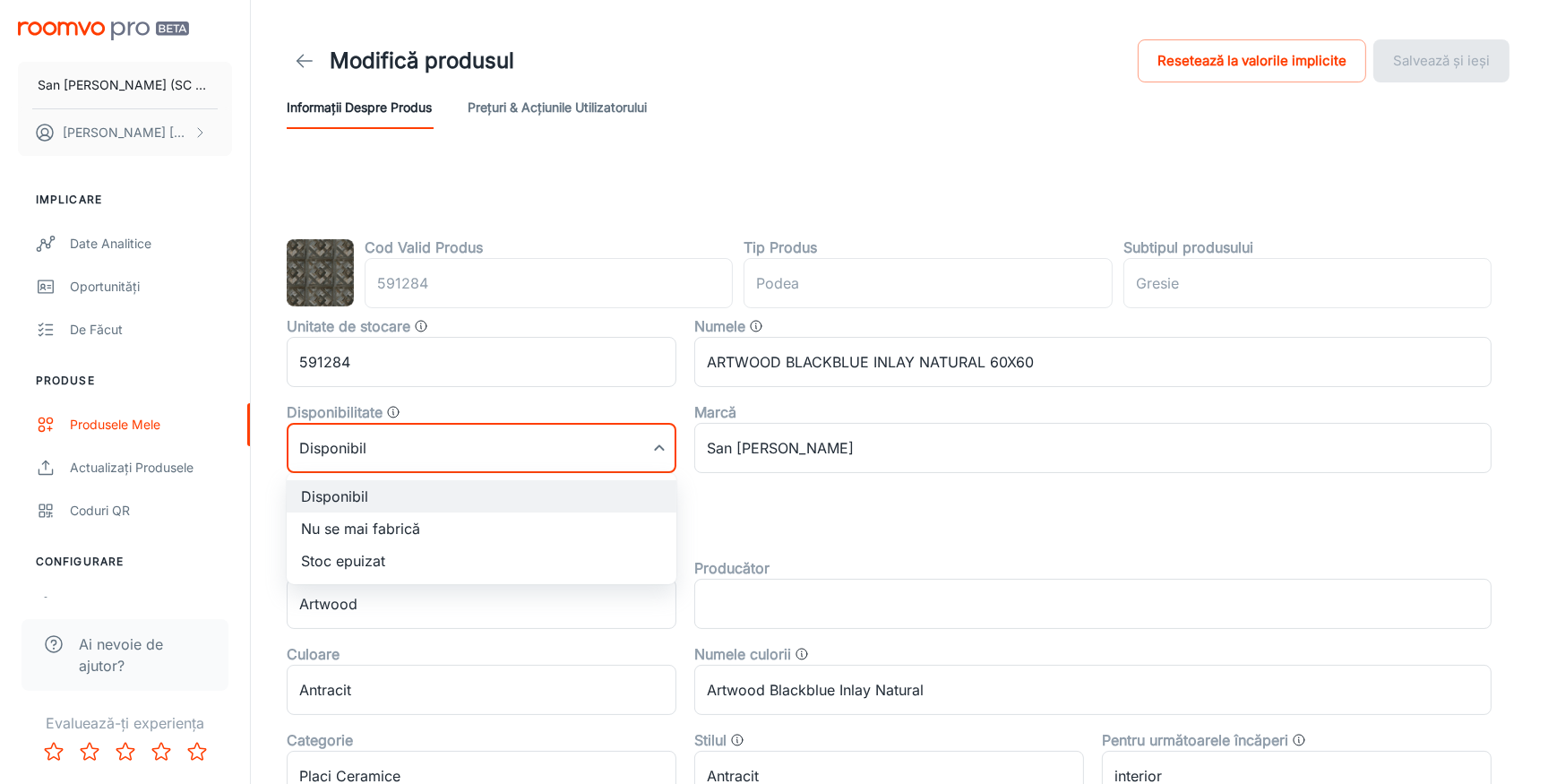
click at [361, 522] on li "Nu se mai fabrică" at bounding box center [482, 528] width 390 height 32
type input "1"
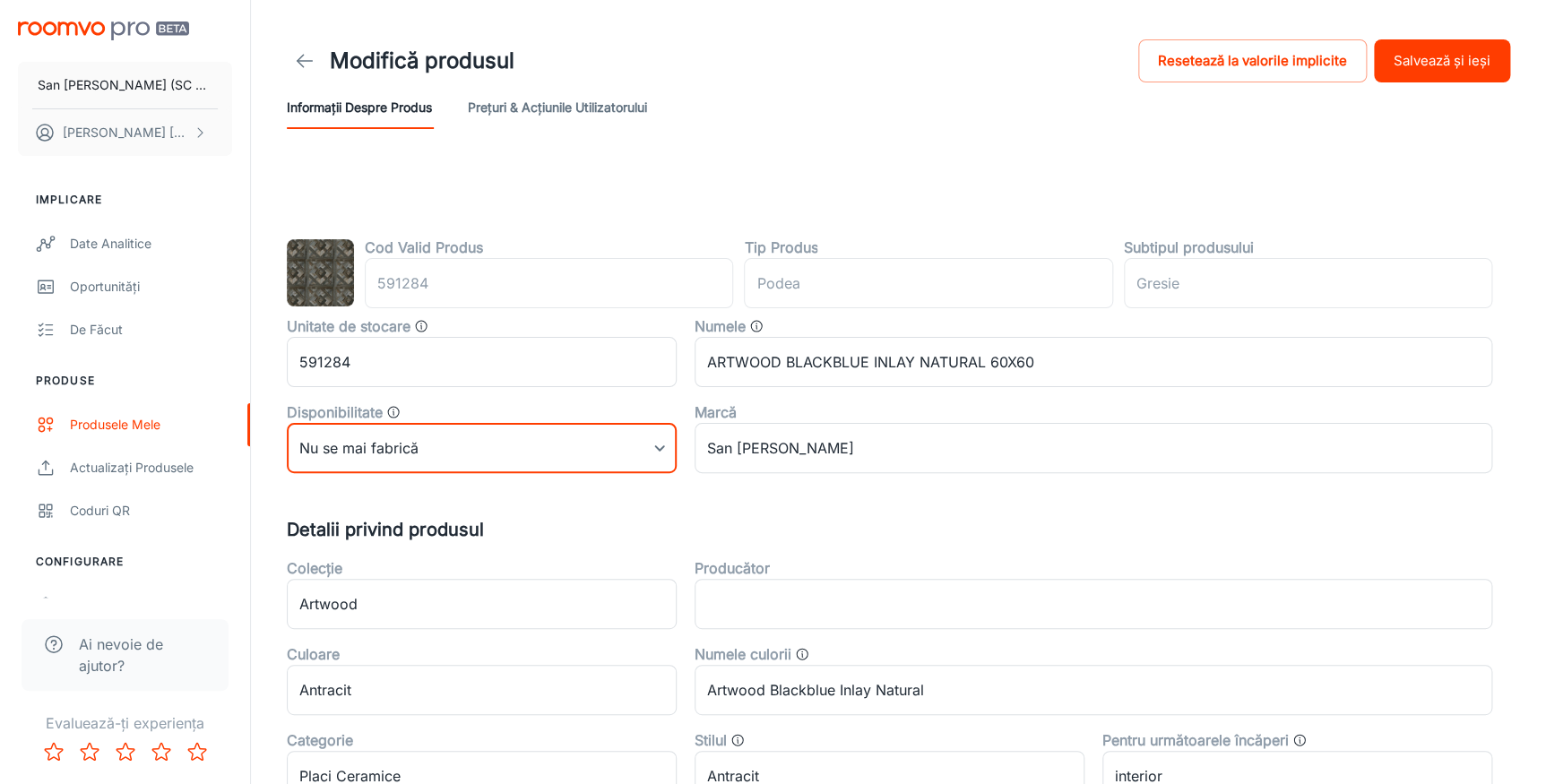
click at [1412, 64] on button "Salvează și ieși" at bounding box center [1441, 60] width 136 height 43
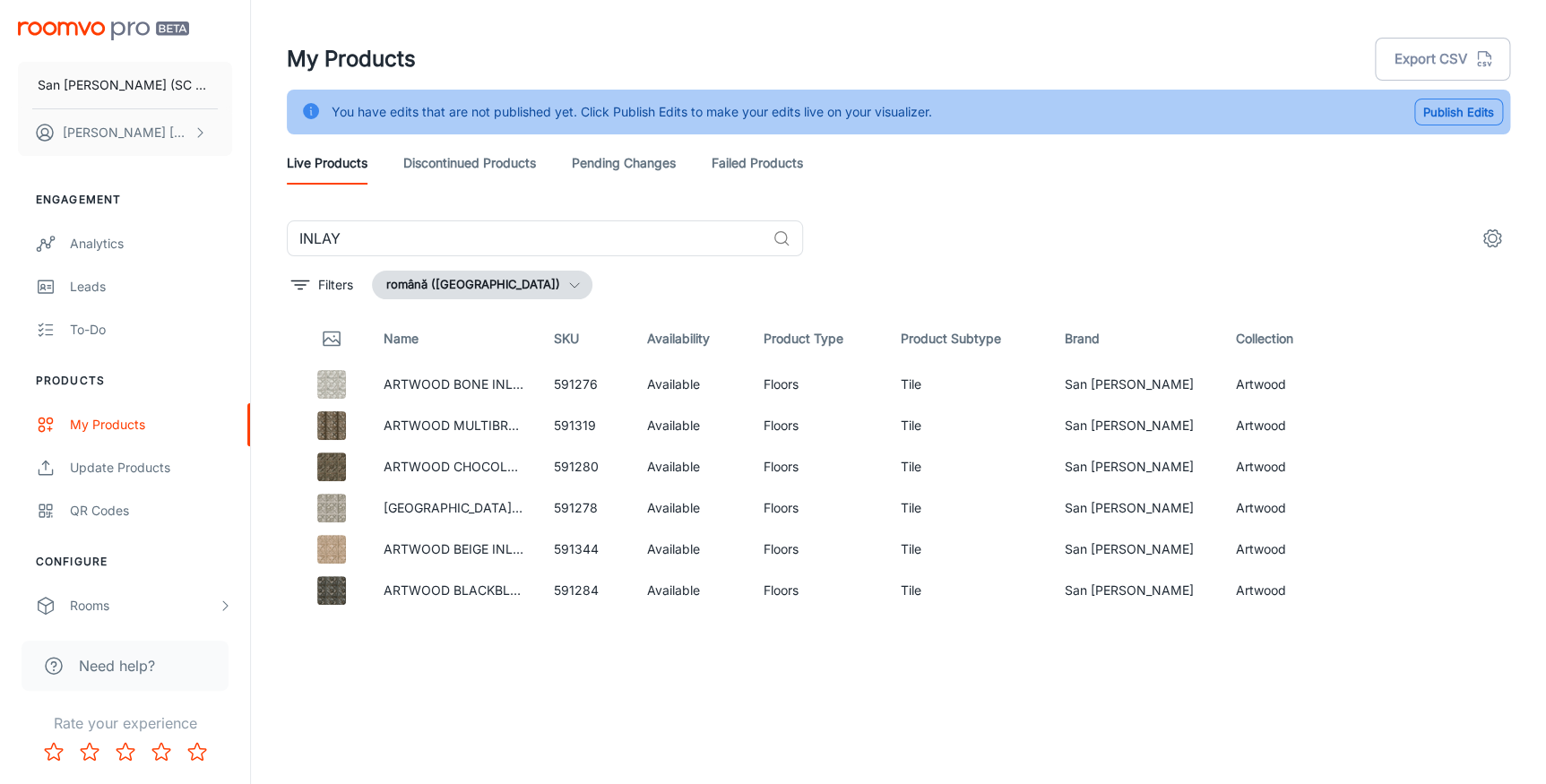
click at [1481, 108] on button "Publish Edits" at bounding box center [1458, 112] width 89 height 27
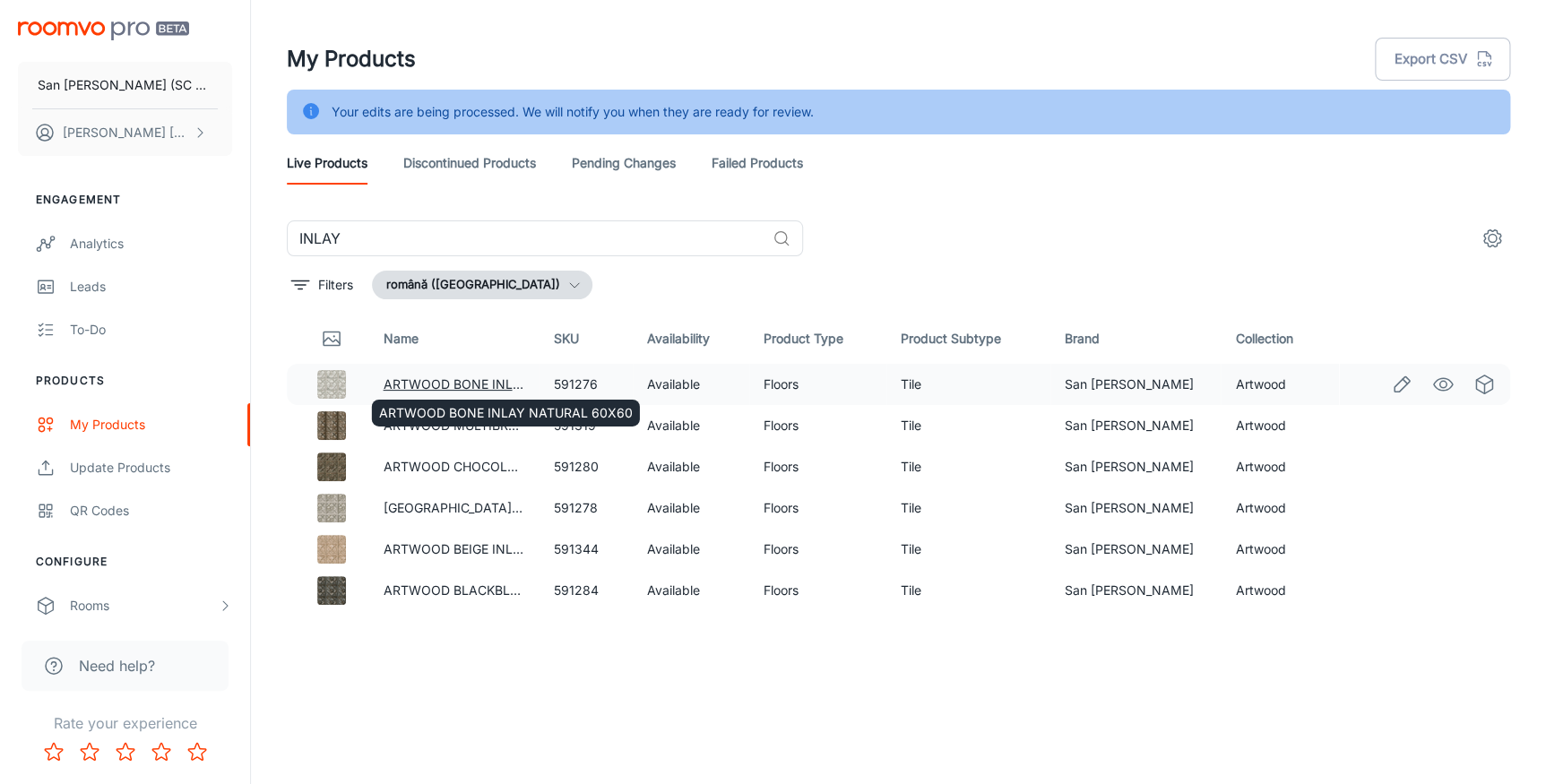
click at [428, 384] on link "ARTWOOD BONE INLAY NATURAL 60X60" at bounding box center [509, 383] width 253 height 15
